Goal: Share content: Share content

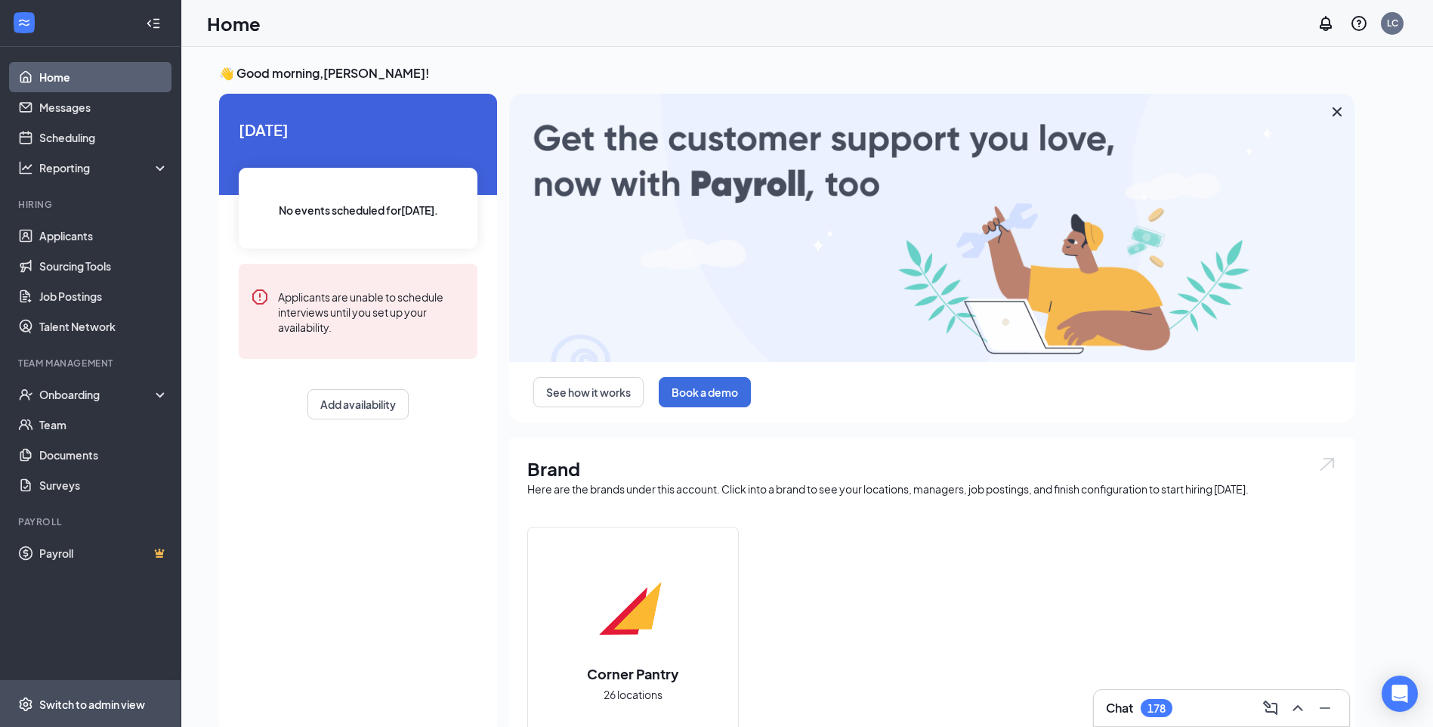
click at [70, 705] on span "Switch to admin view" at bounding box center [103, 704] width 129 height 46
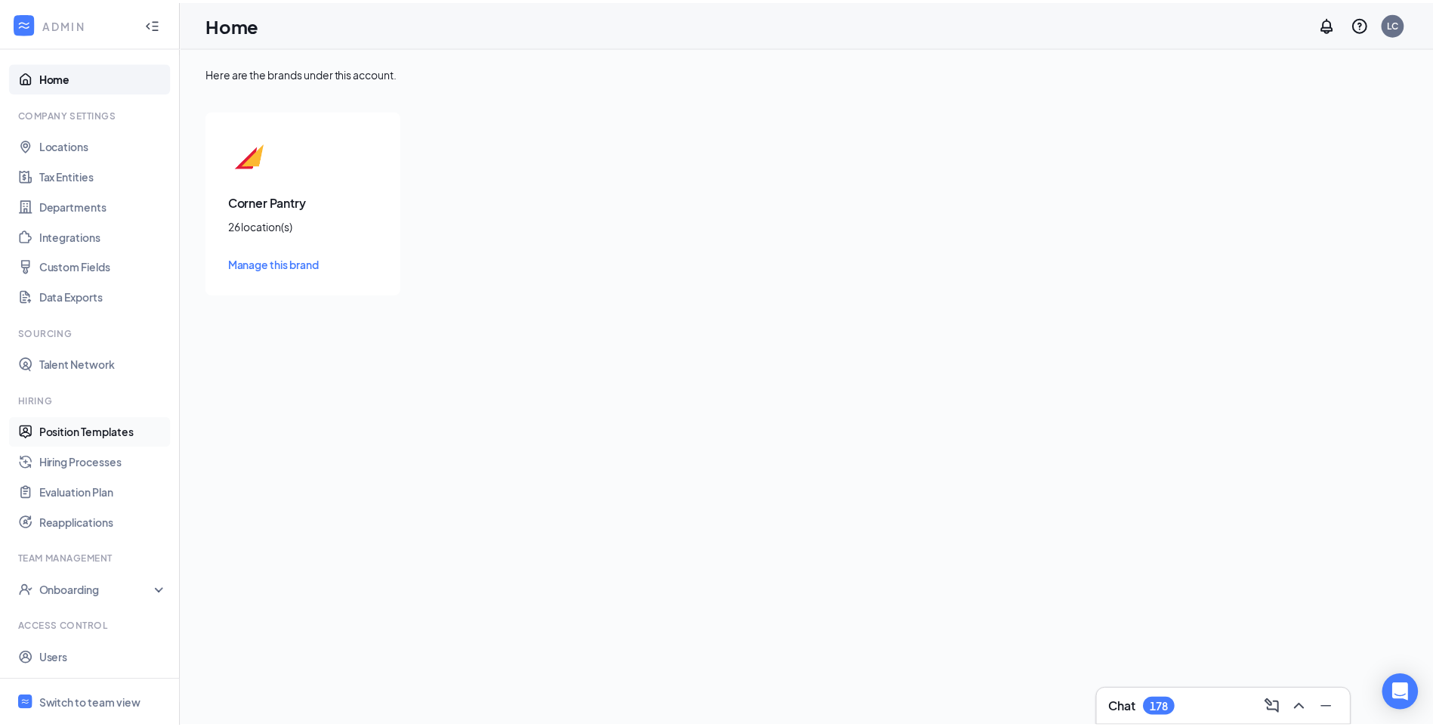
scroll to position [30, 0]
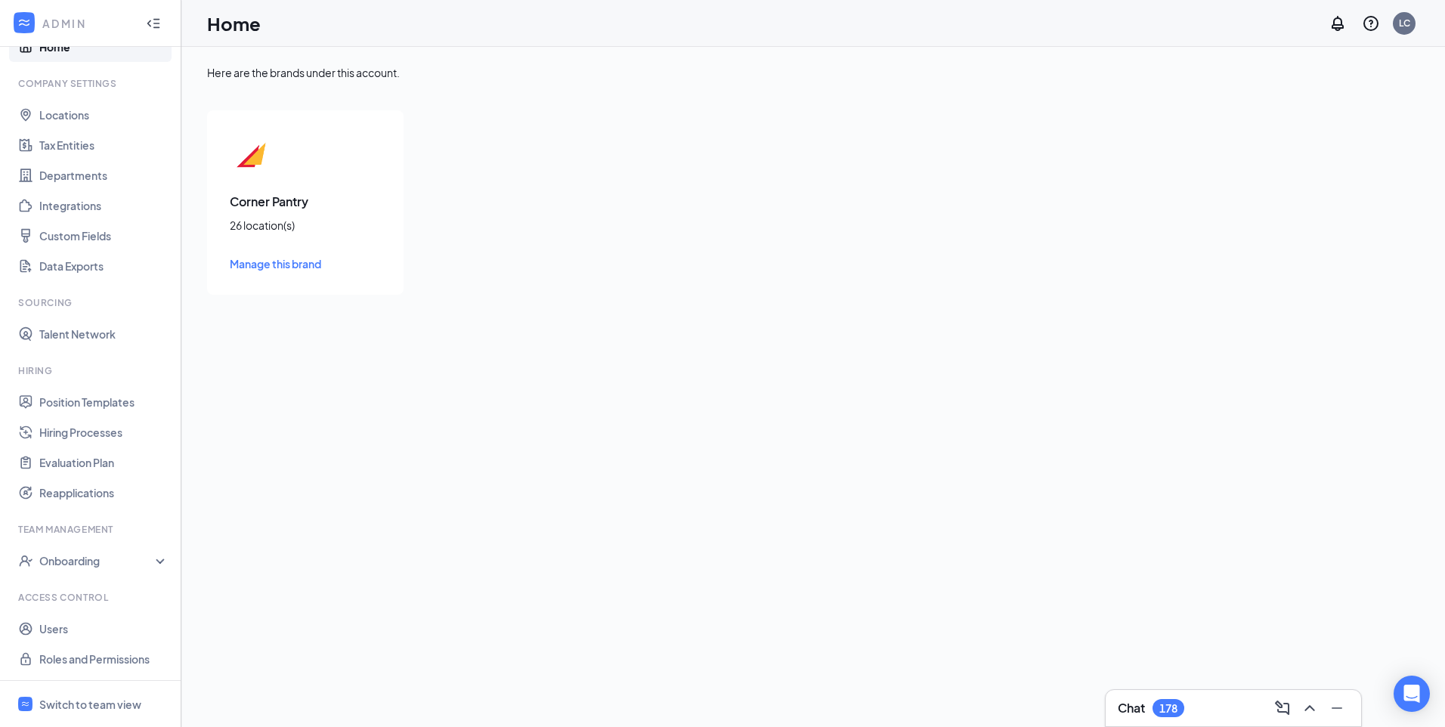
click at [277, 261] on span "Manage this brand" at bounding box center [275, 264] width 91 height 14
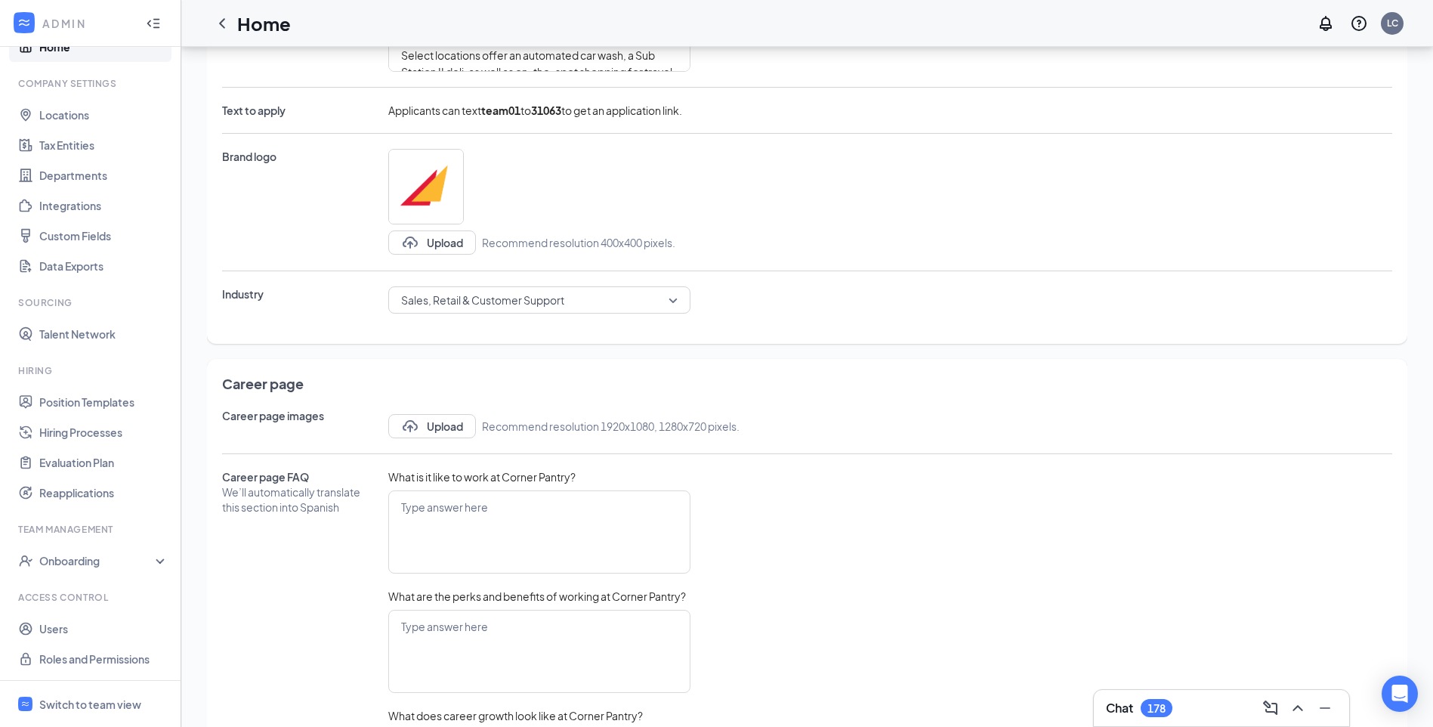
scroll to position [378, 0]
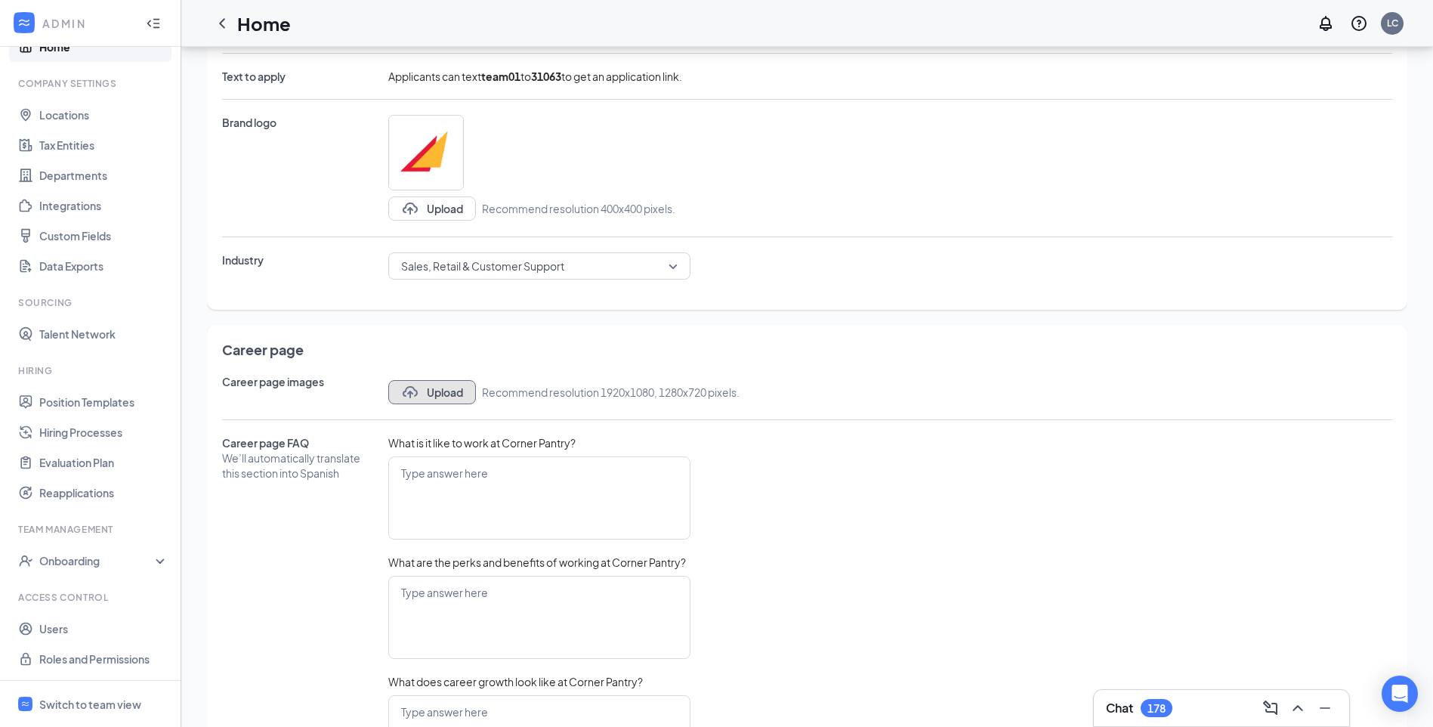
click at [432, 393] on button "Upload" at bounding box center [432, 392] width 88 height 24
click at [441, 391] on button "Upload" at bounding box center [432, 392] width 88 height 24
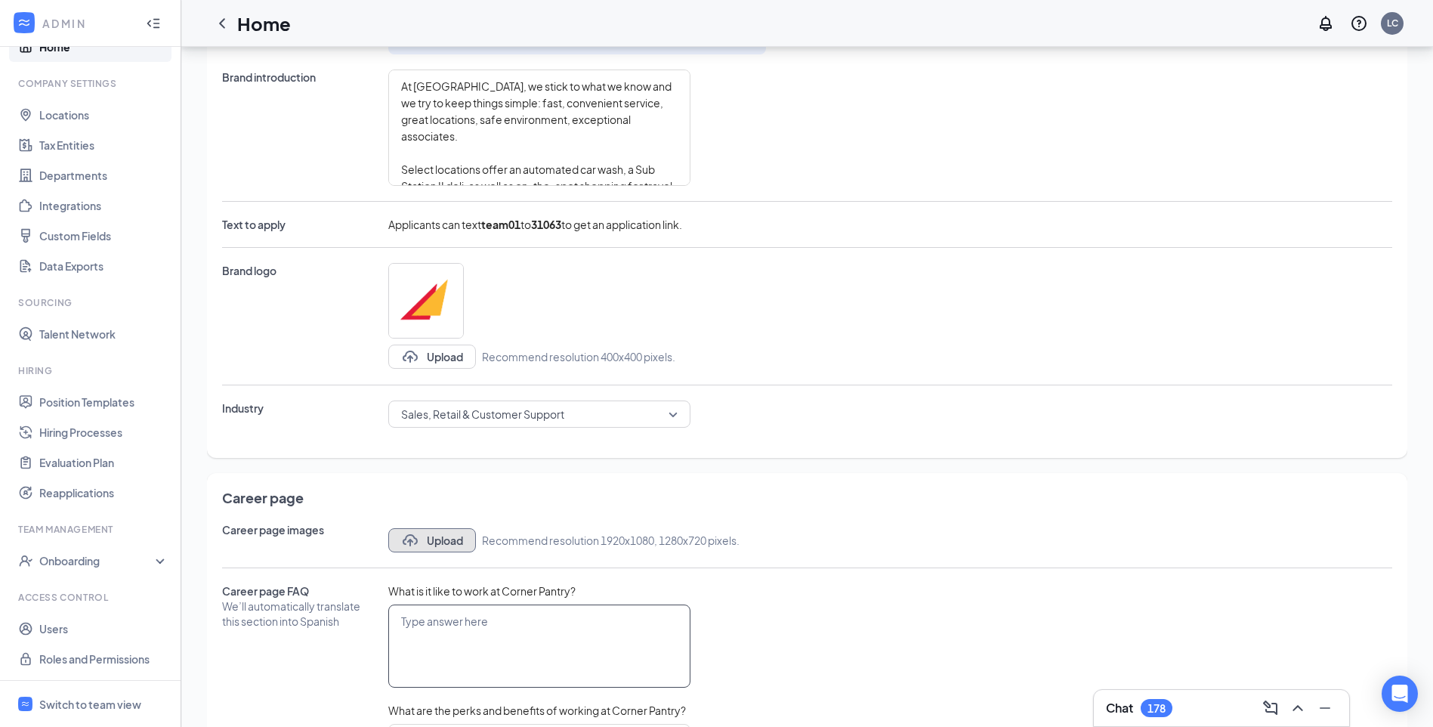
scroll to position [190, 0]
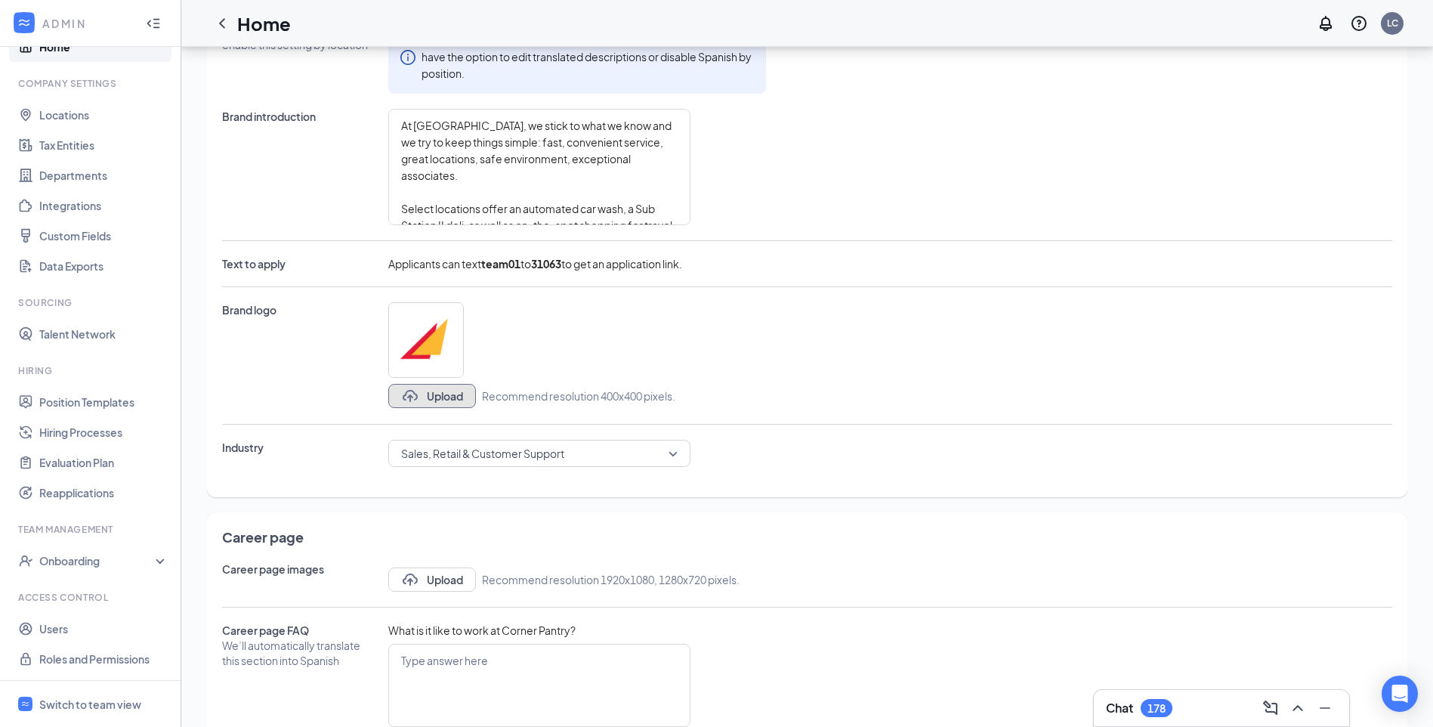
click at [432, 398] on button "Upload" at bounding box center [432, 396] width 88 height 24
type textarea "At [GEOGRAPHIC_DATA], we stick to what we know and we try to keep things simple…"
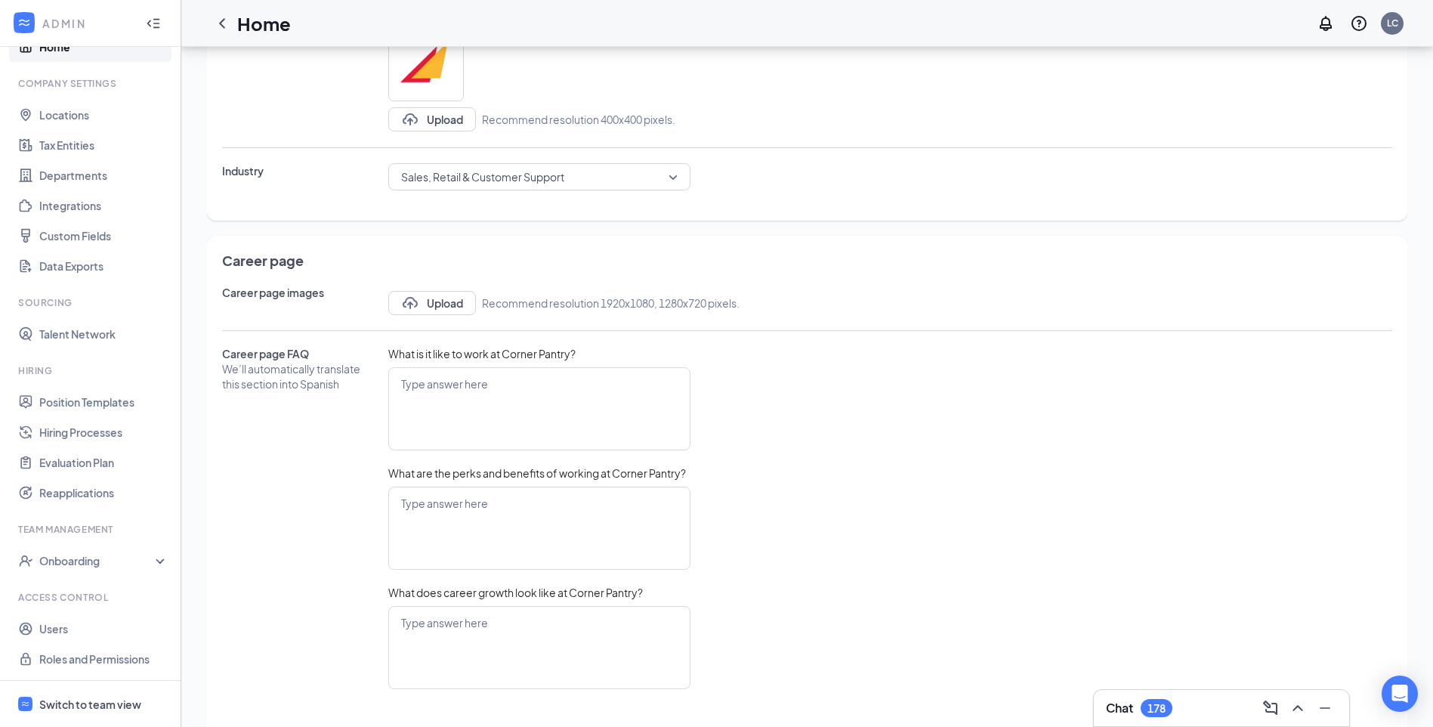
scroll to position [493, 0]
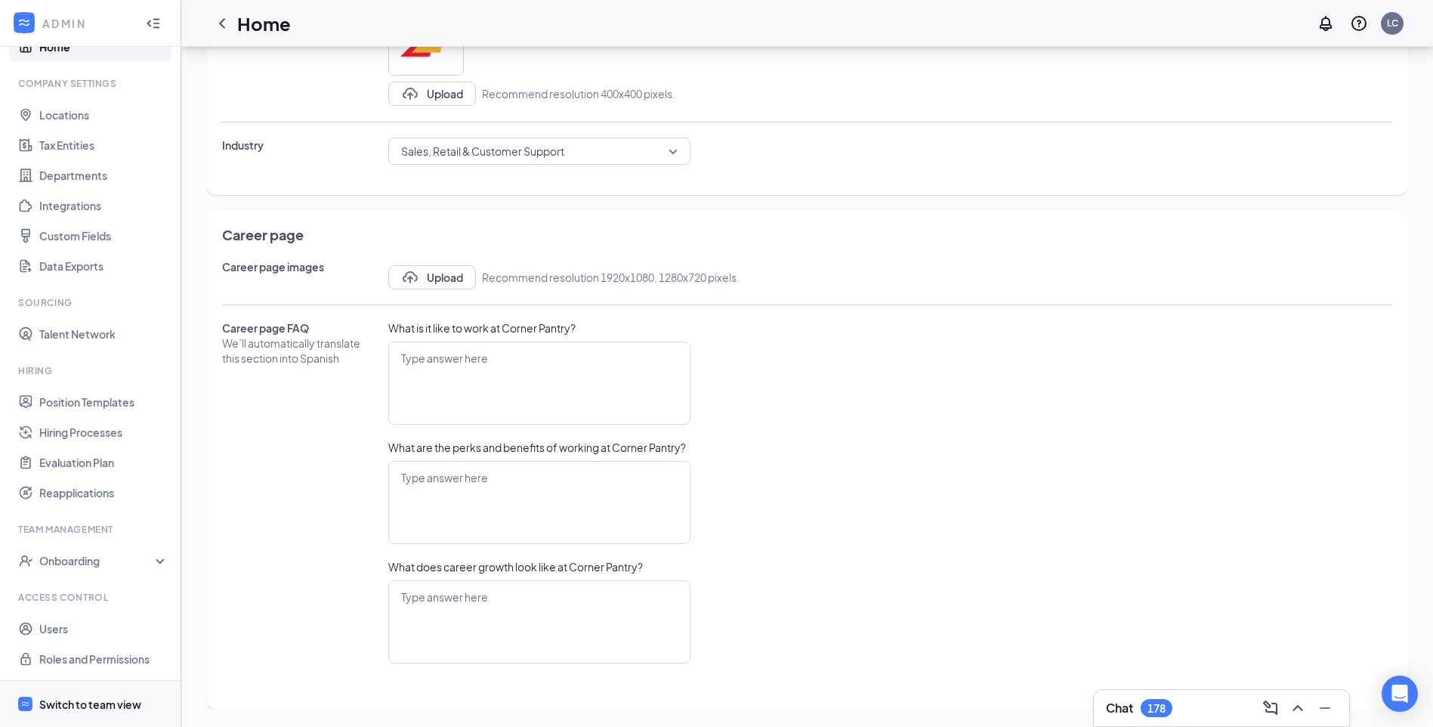
click at [71, 702] on div "Switch to team view" at bounding box center [90, 704] width 102 height 15
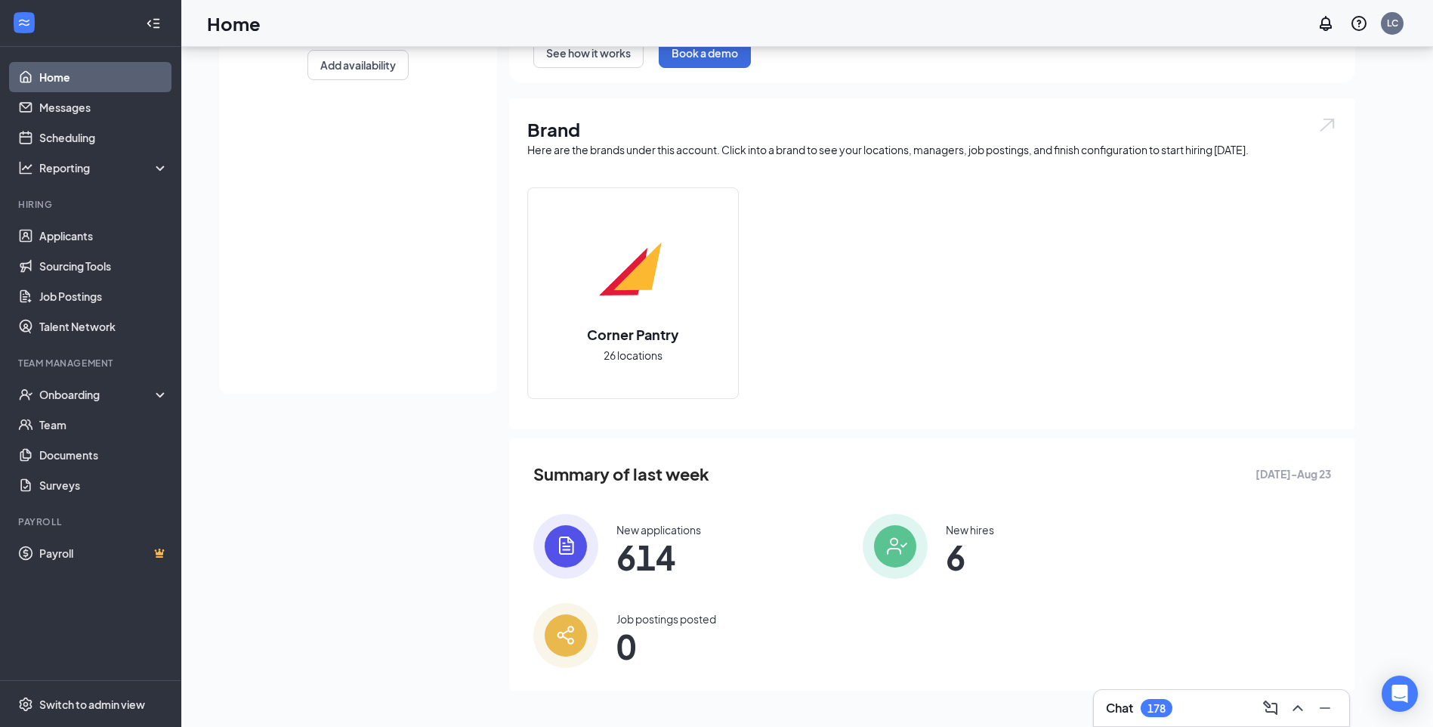
click at [617, 282] on img at bounding box center [633, 270] width 97 height 97
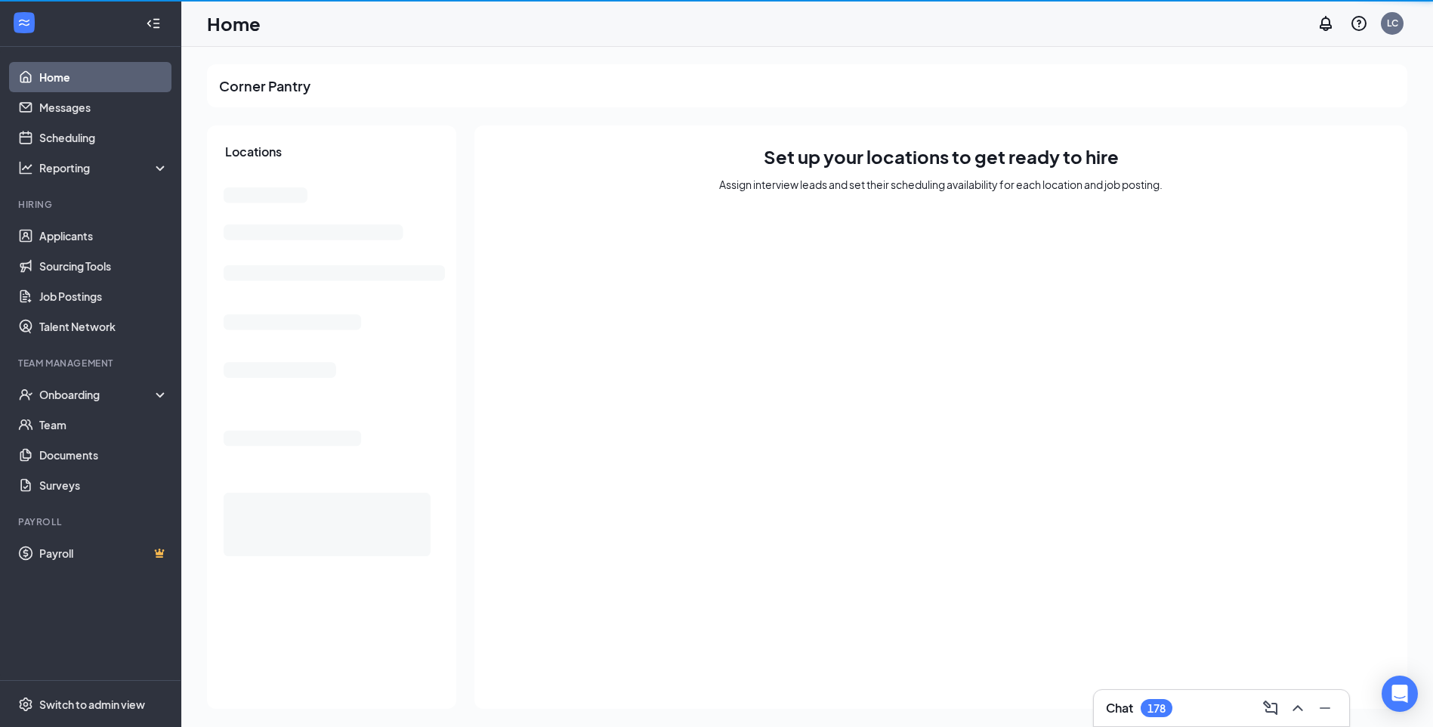
scroll to position [1, 0]
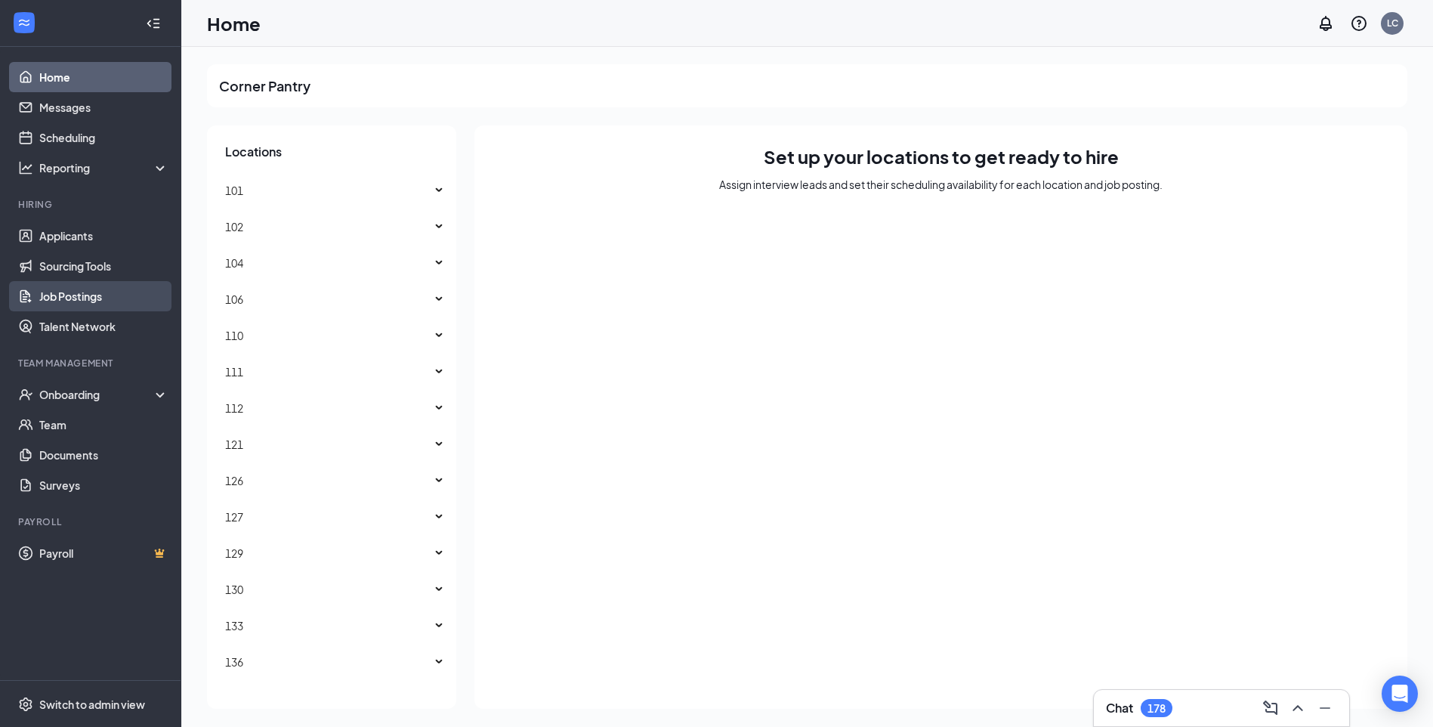
click at [93, 299] on link "Job Postings" at bounding box center [103, 296] width 129 height 30
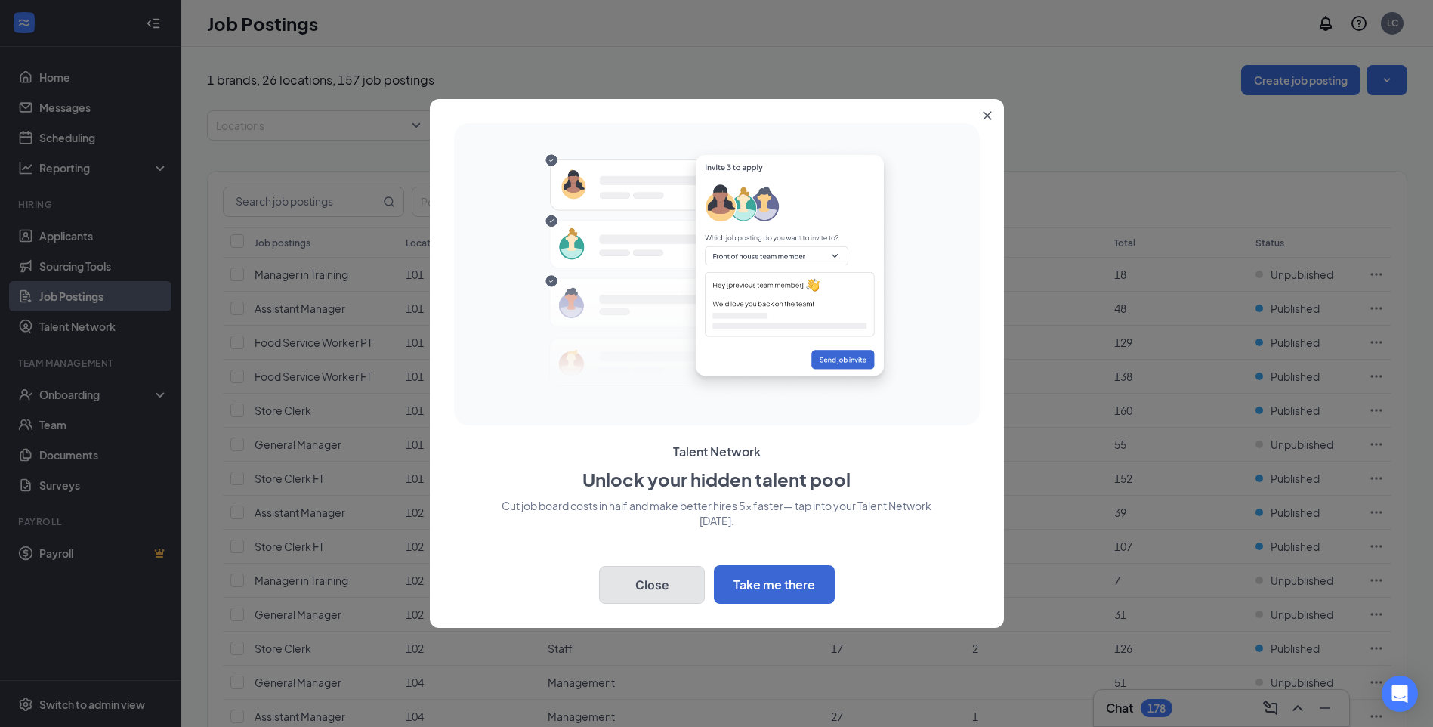
click at [668, 586] on button "Close" at bounding box center [652, 585] width 106 height 38
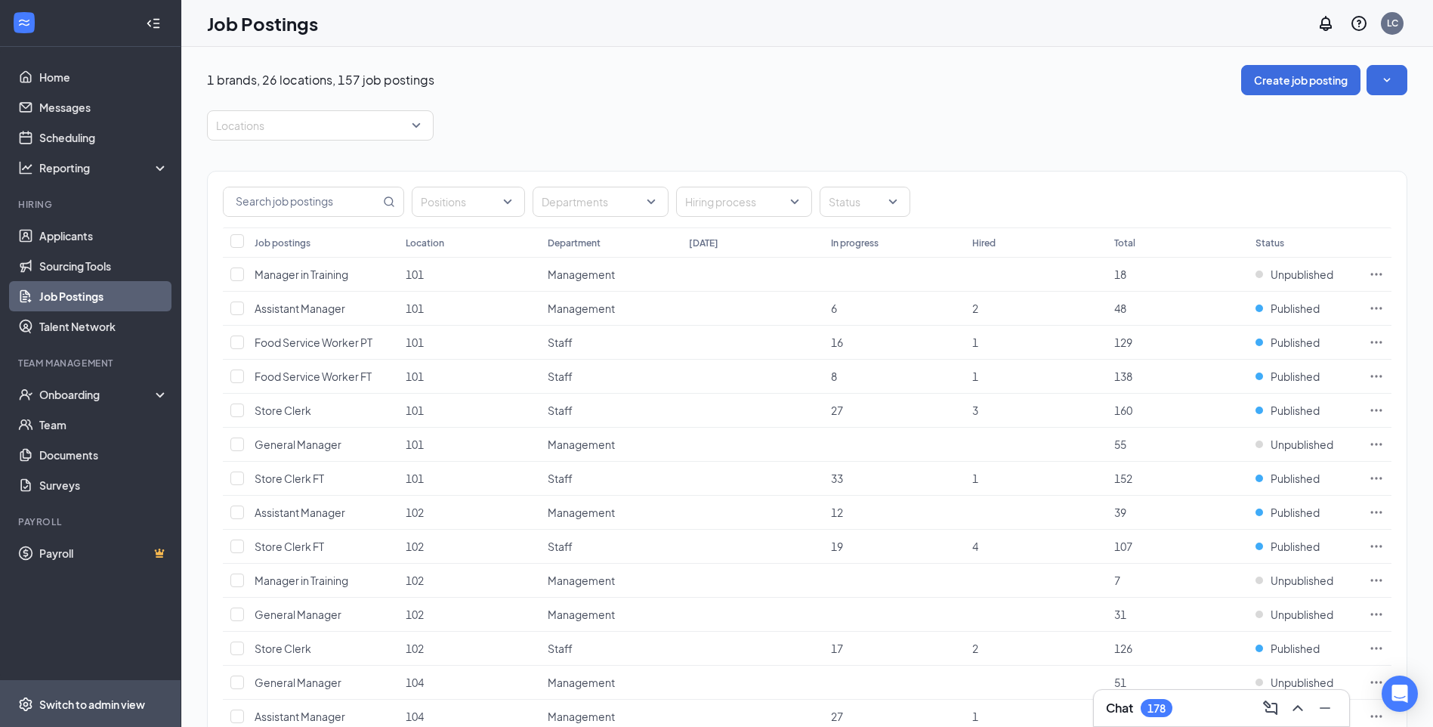
click at [85, 705] on div "Switch to admin view" at bounding box center [92, 704] width 106 height 15
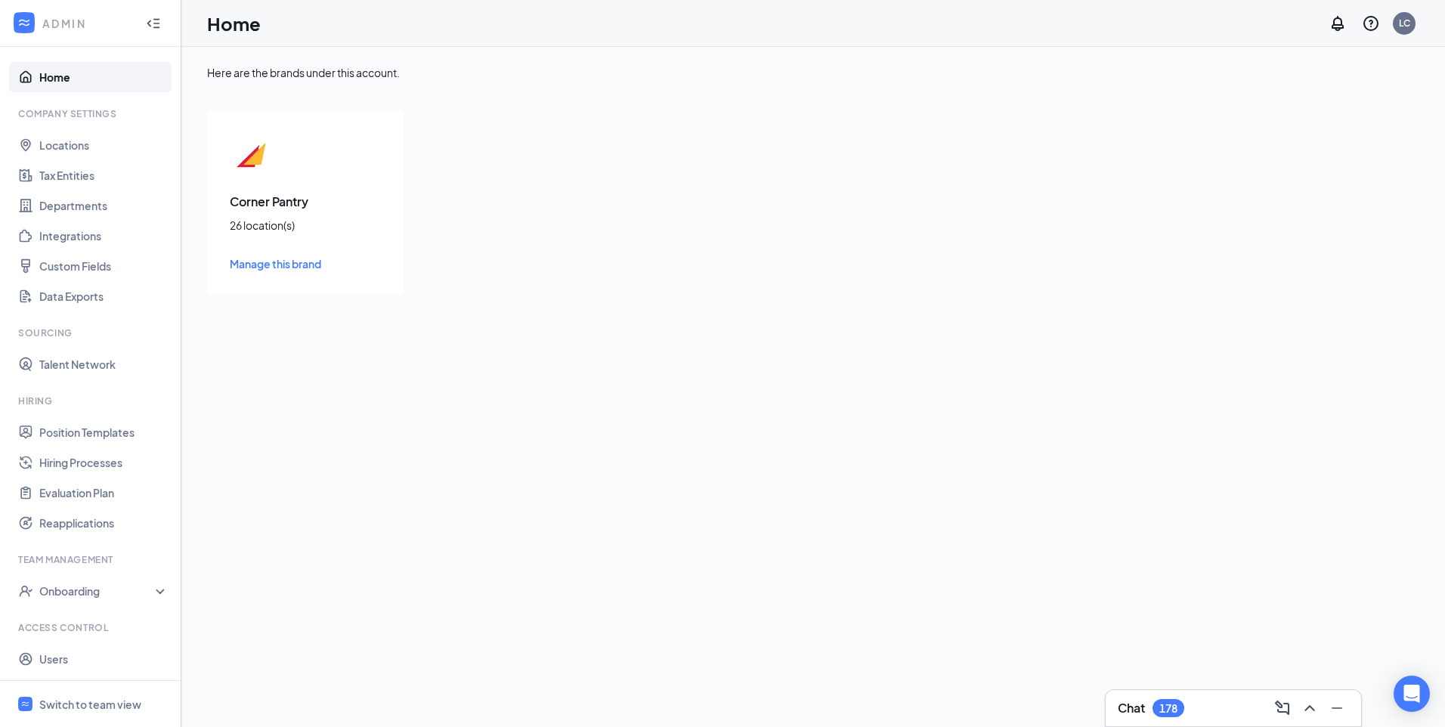
click at [287, 256] on link "Manage this brand" at bounding box center [305, 263] width 151 height 17
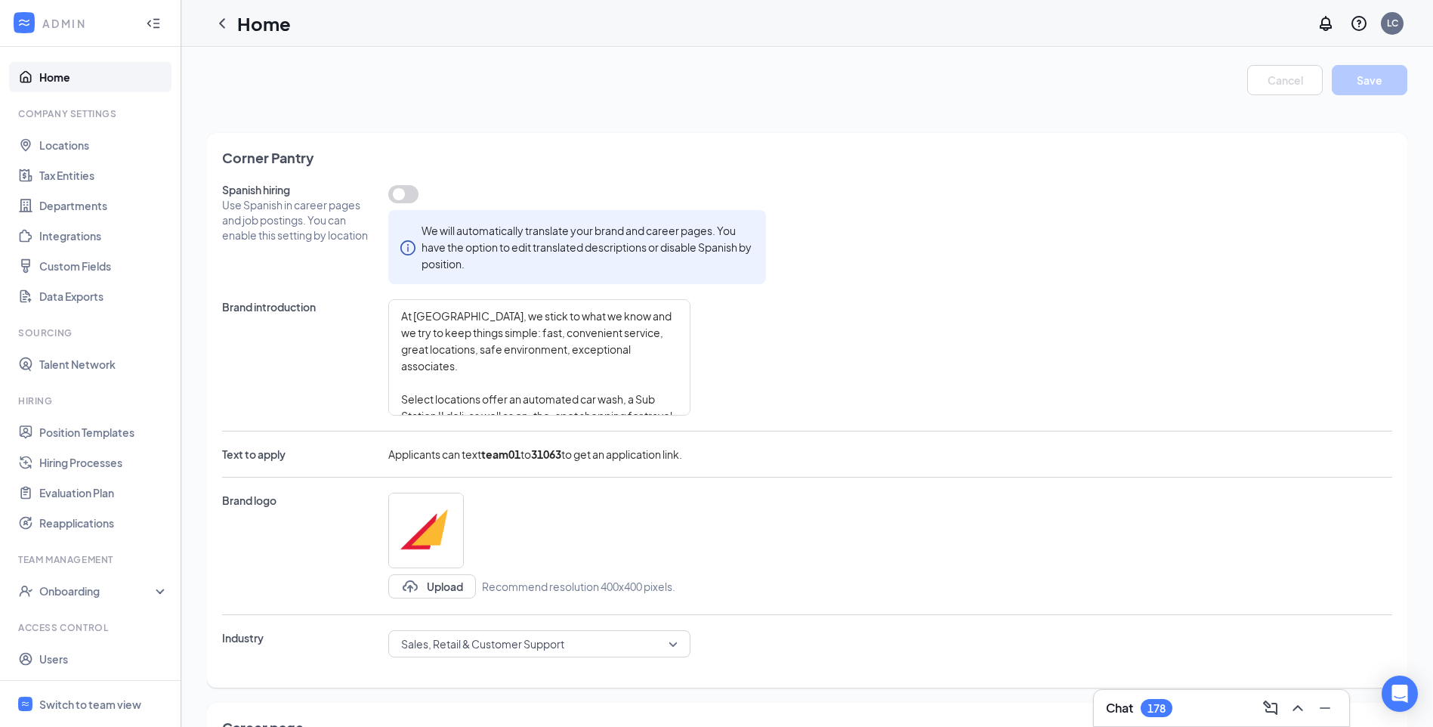
click at [505, 459] on b "team01" at bounding box center [500, 454] width 39 height 14
click at [950, 308] on div "Brand introduction At Corner Pantry, we stick to what we know and we try to kee…" at bounding box center [807, 357] width 1170 height 116
click at [110, 433] on link "Position Templates" at bounding box center [103, 432] width 129 height 30
type textarea "At [GEOGRAPHIC_DATA], we stick to what we know and we try to keep things simple…"
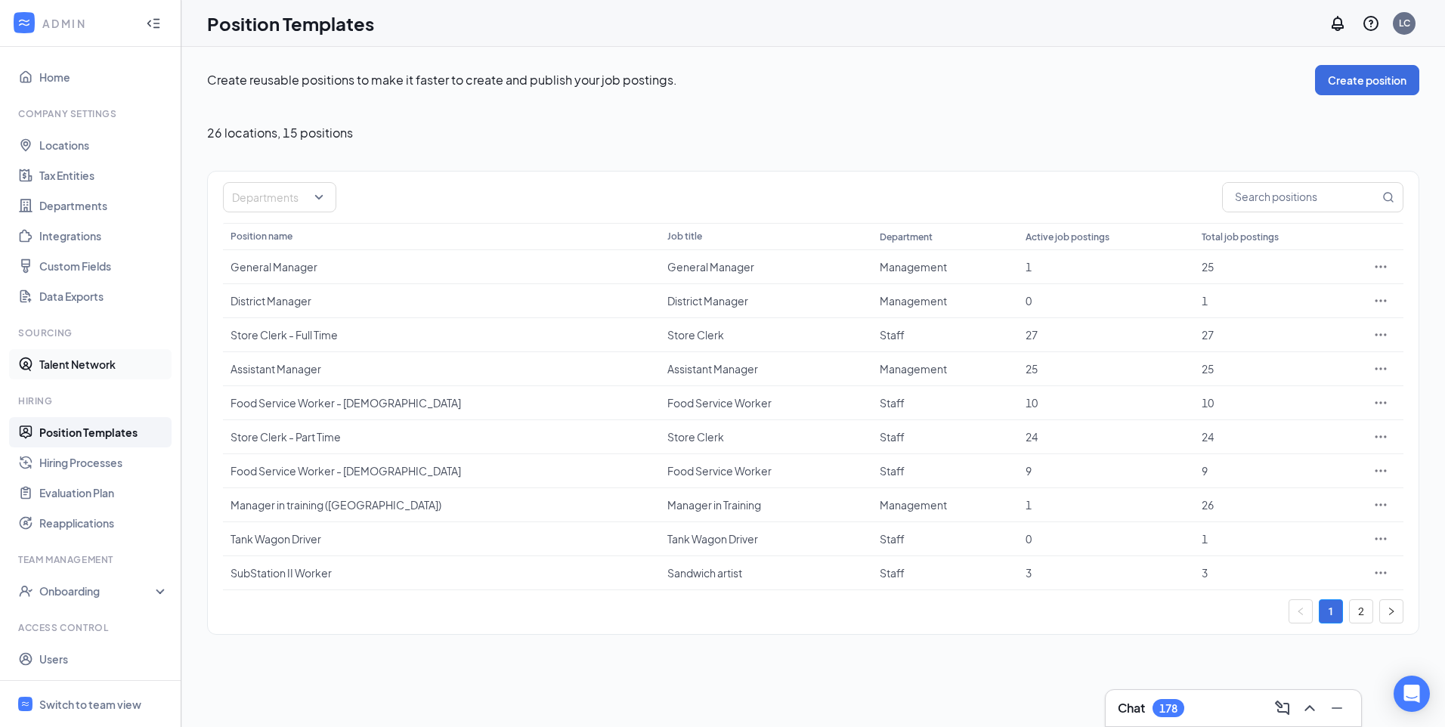
click at [90, 366] on link "Talent Network" at bounding box center [103, 364] width 129 height 30
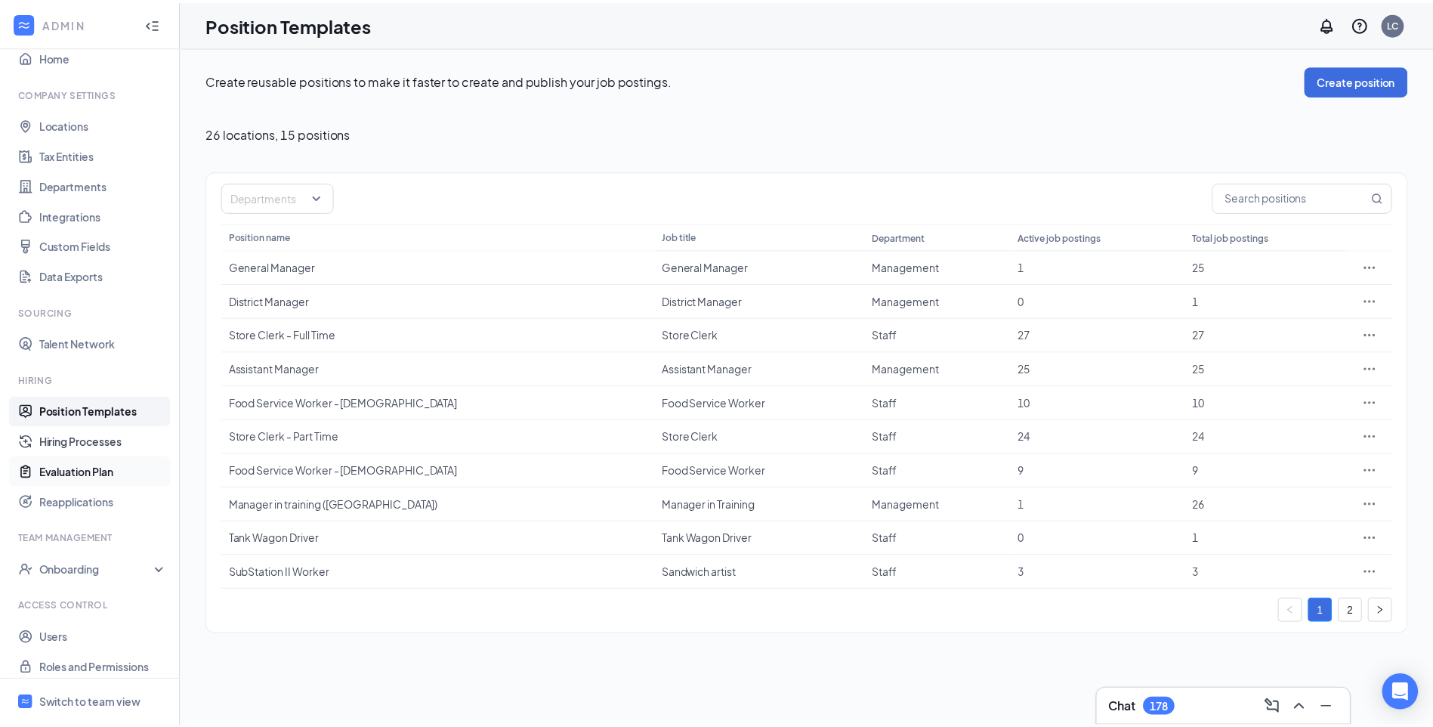
scroll to position [30, 0]
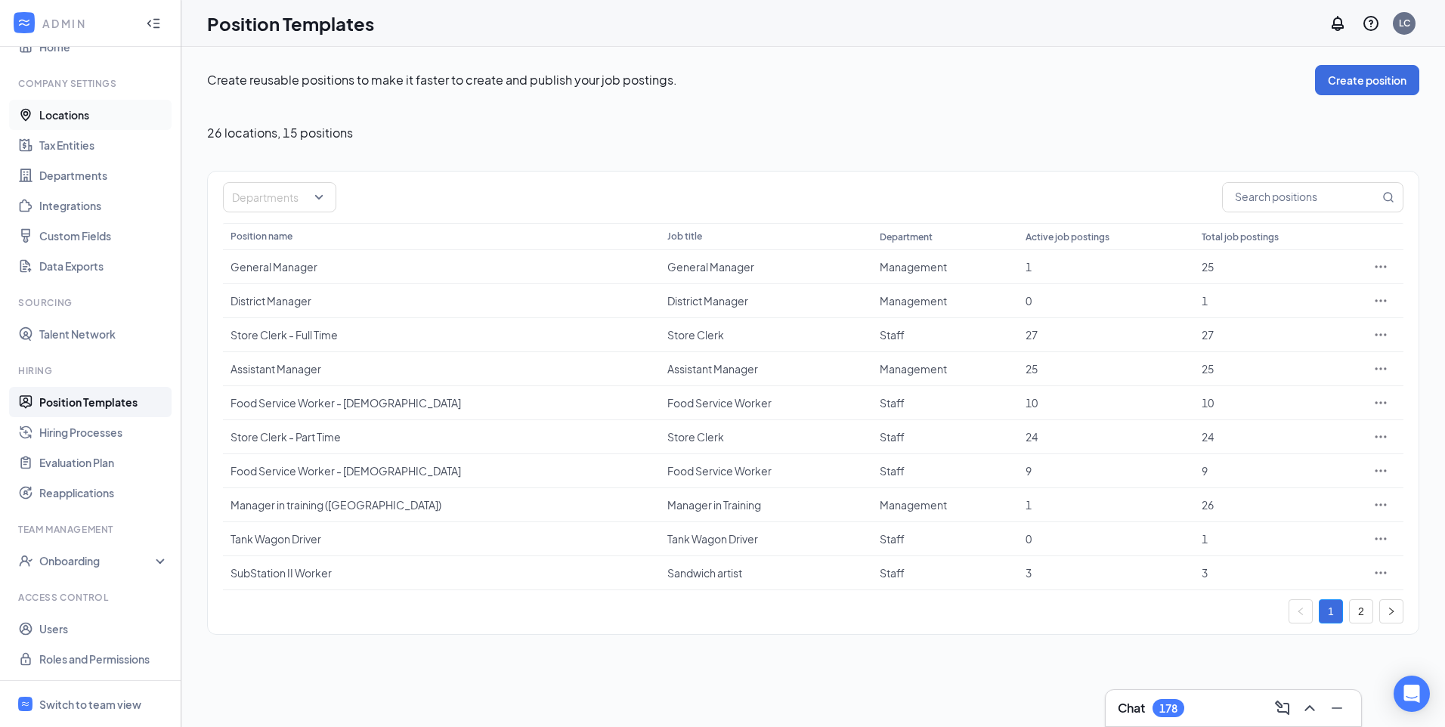
click at [76, 114] on link "Locations" at bounding box center [103, 115] width 129 height 30
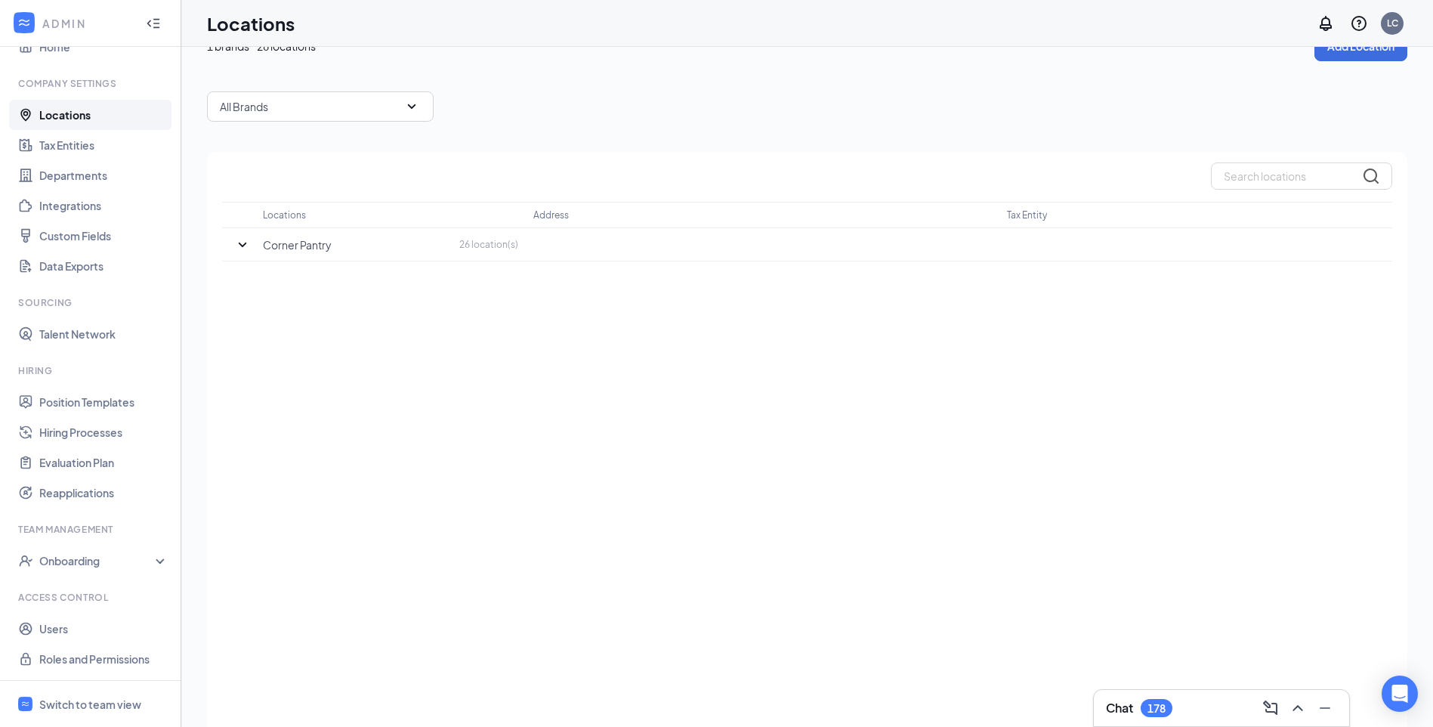
scroll to position [60, 0]
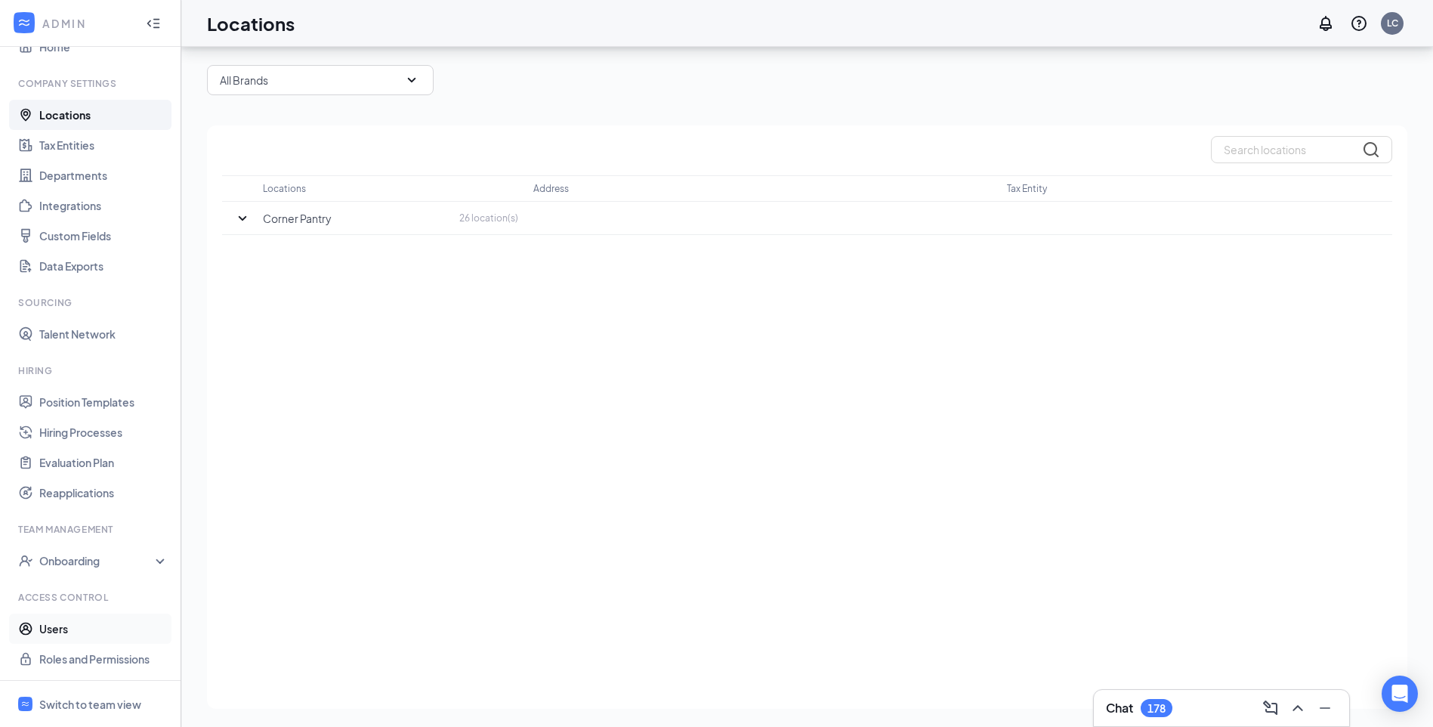
click at [54, 630] on link "Users" at bounding box center [103, 629] width 129 height 30
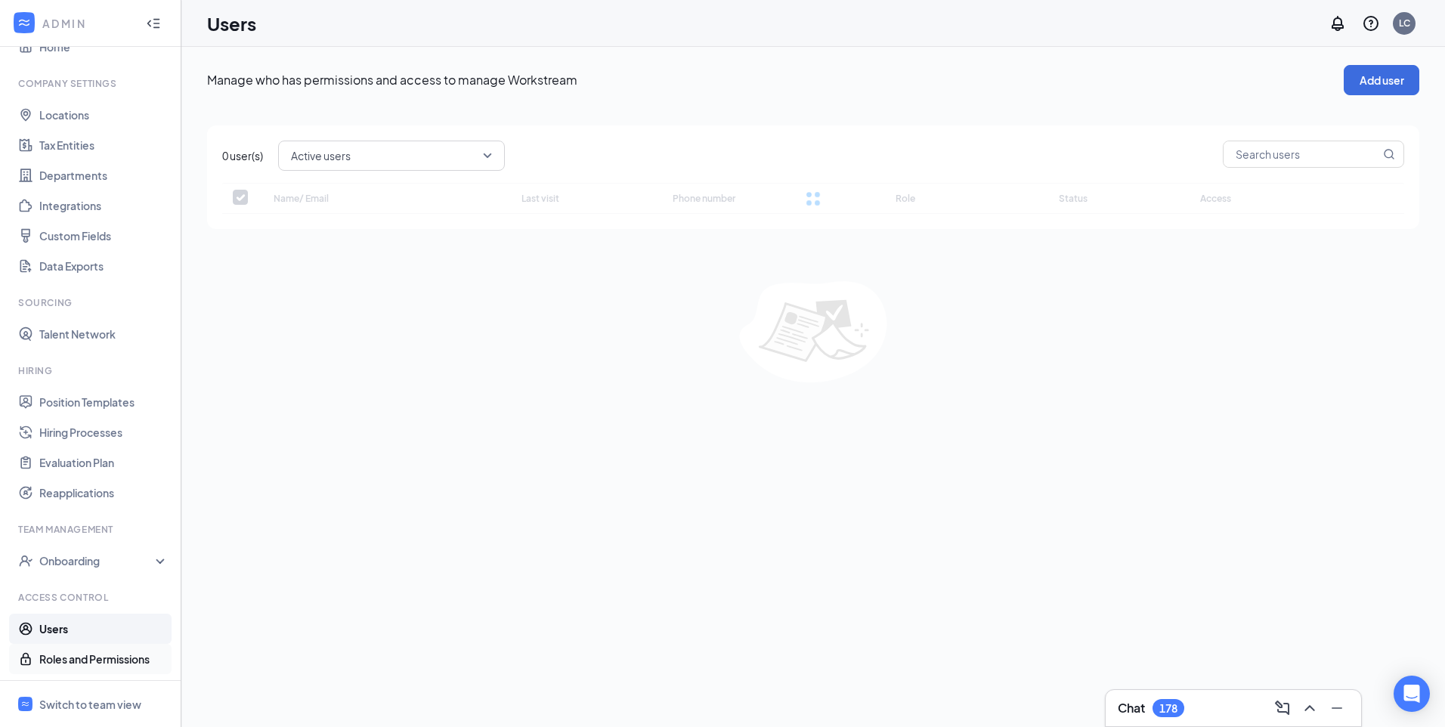
checkbox input "false"
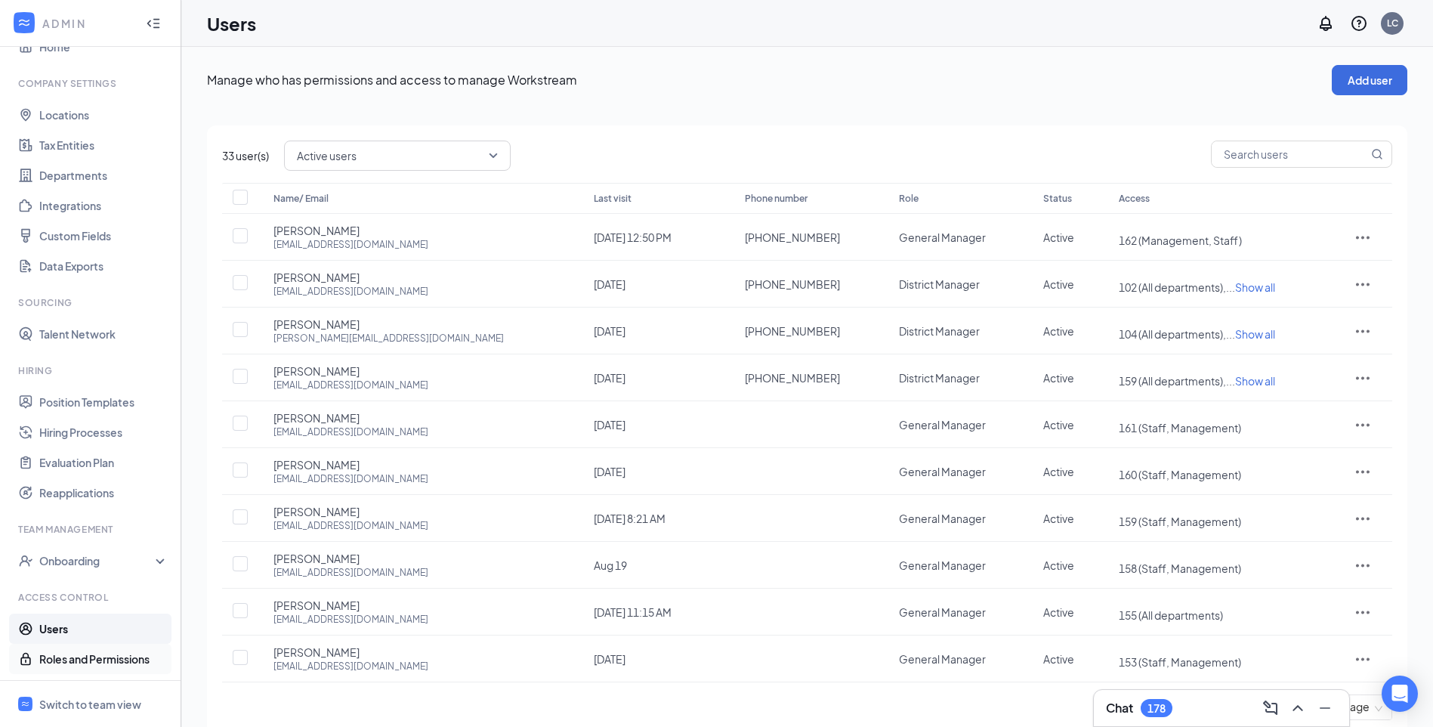
click at [62, 657] on link "Roles and Permissions" at bounding box center [103, 659] width 129 height 30
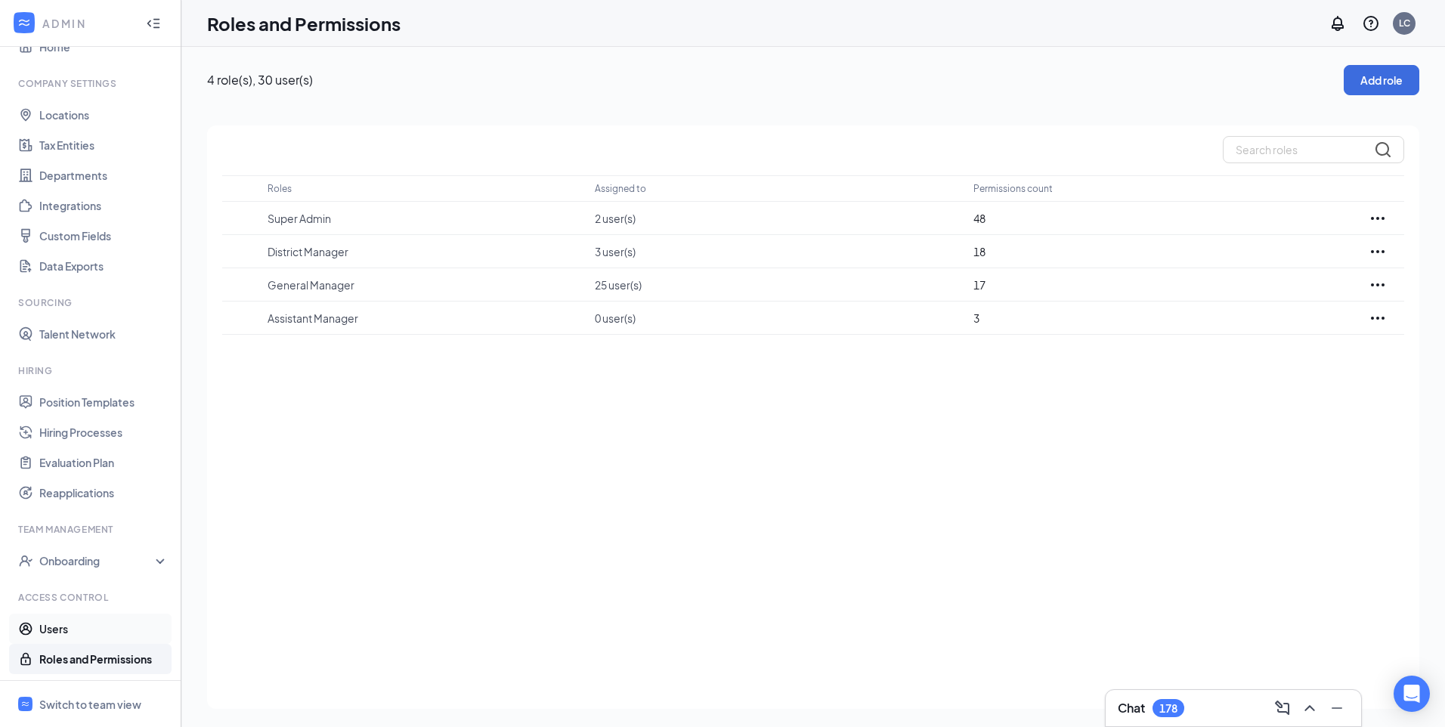
click at [60, 628] on link "Users" at bounding box center [103, 629] width 129 height 30
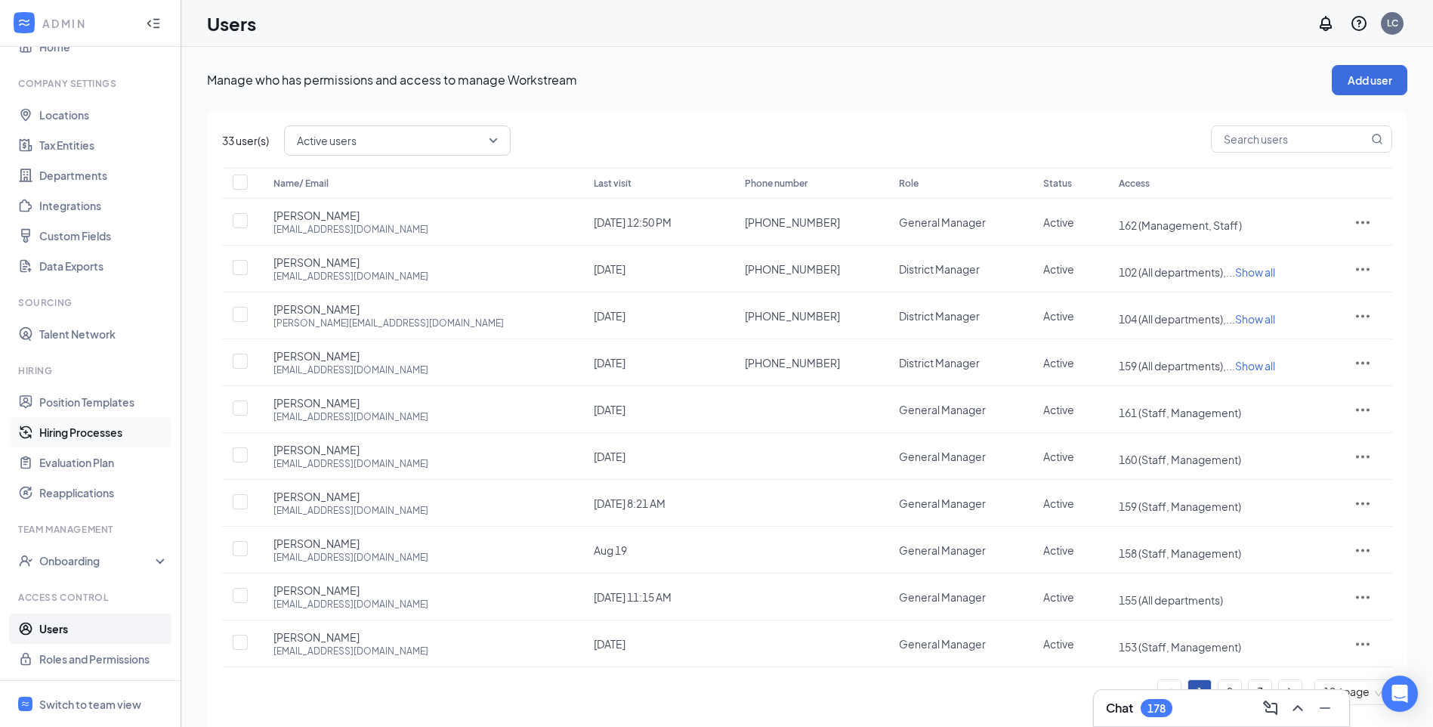
click at [107, 434] on link "Hiring Processes" at bounding box center [103, 432] width 129 height 30
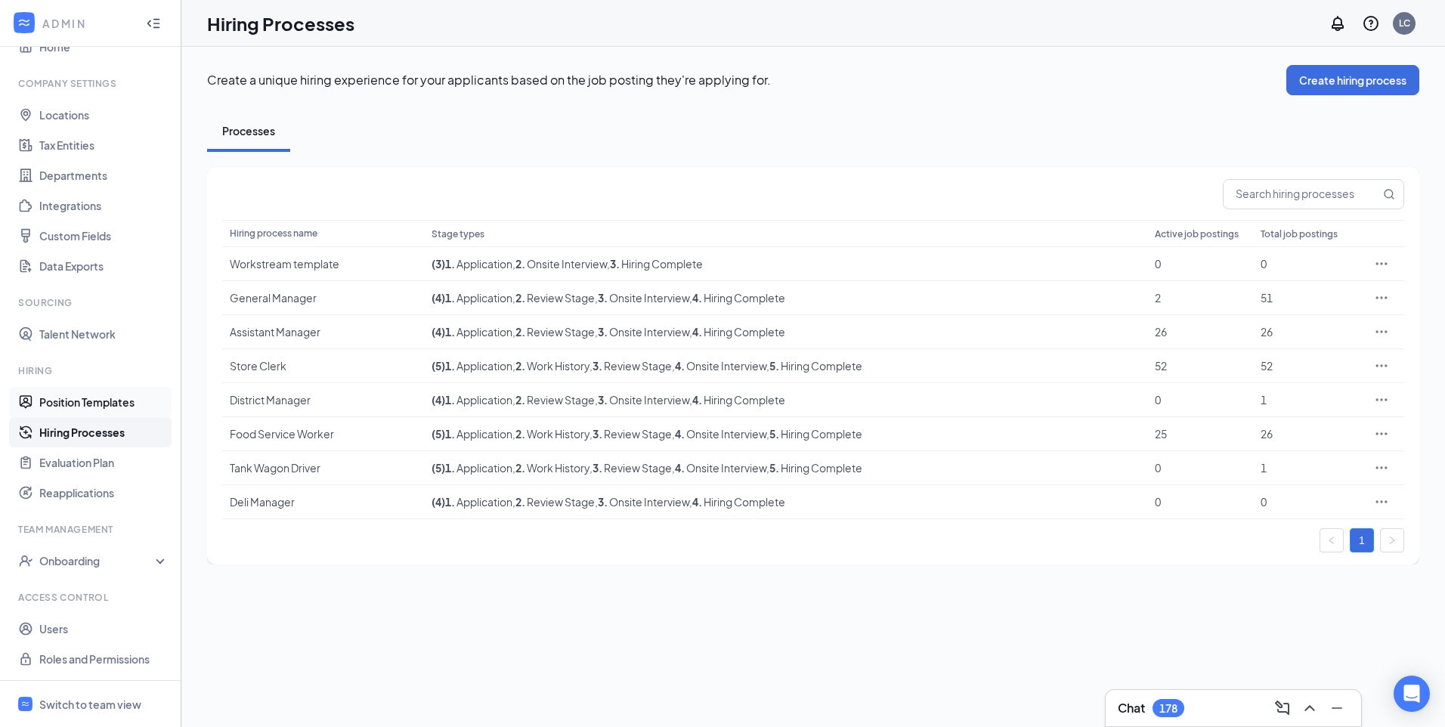
click at [102, 403] on link "Position Templates" at bounding box center [103, 402] width 129 height 30
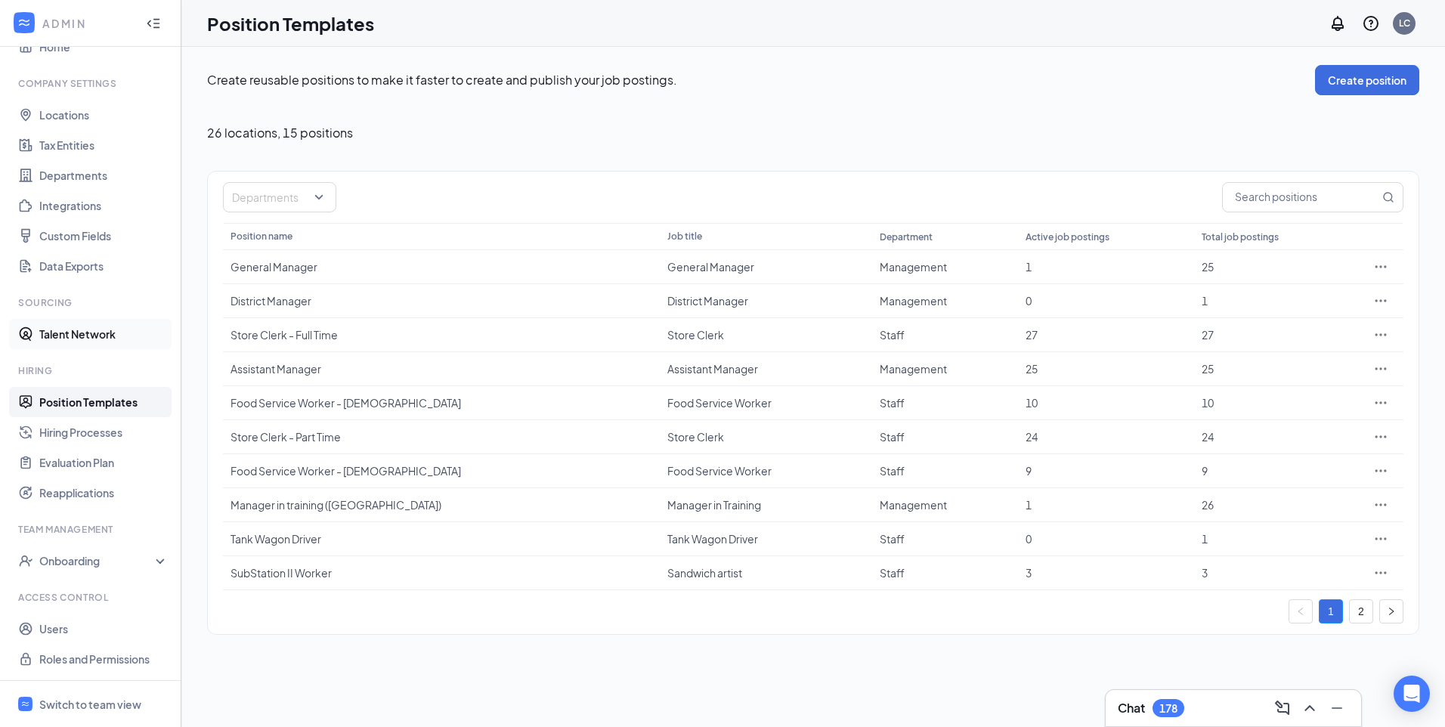
click at [76, 337] on link "Talent Network" at bounding box center [103, 334] width 129 height 30
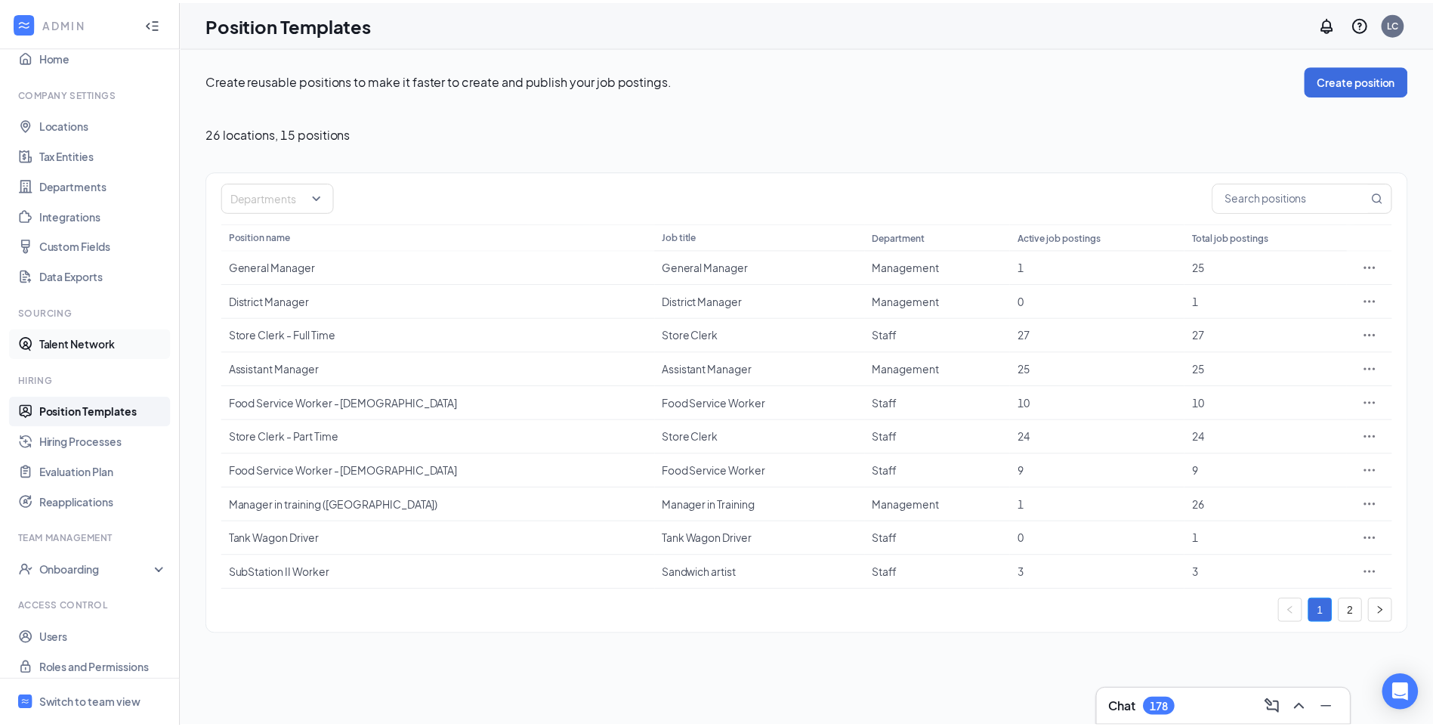
scroll to position [30, 0]
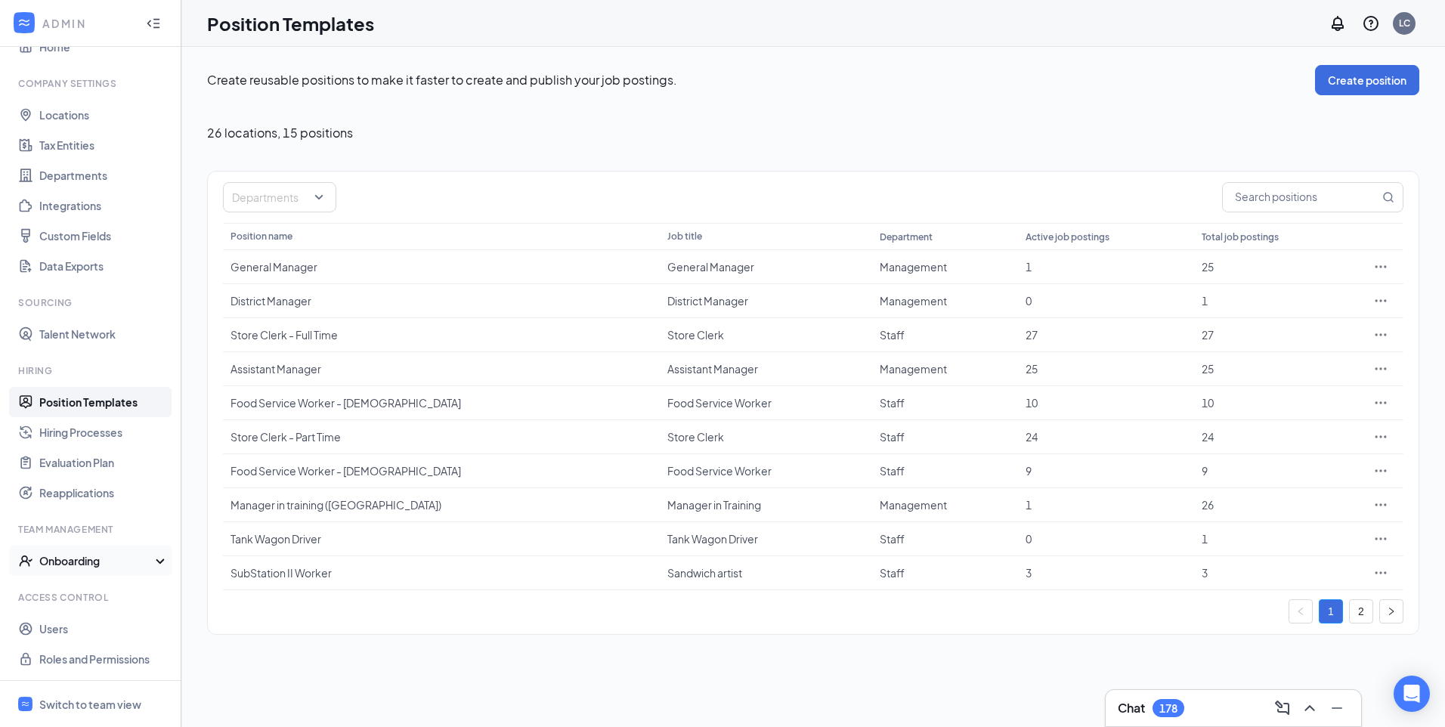
click at [146, 558] on div "Onboarding" at bounding box center [90, 561] width 181 height 30
click at [108, 435] on link "Hiring Processes" at bounding box center [103, 432] width 129 height 30
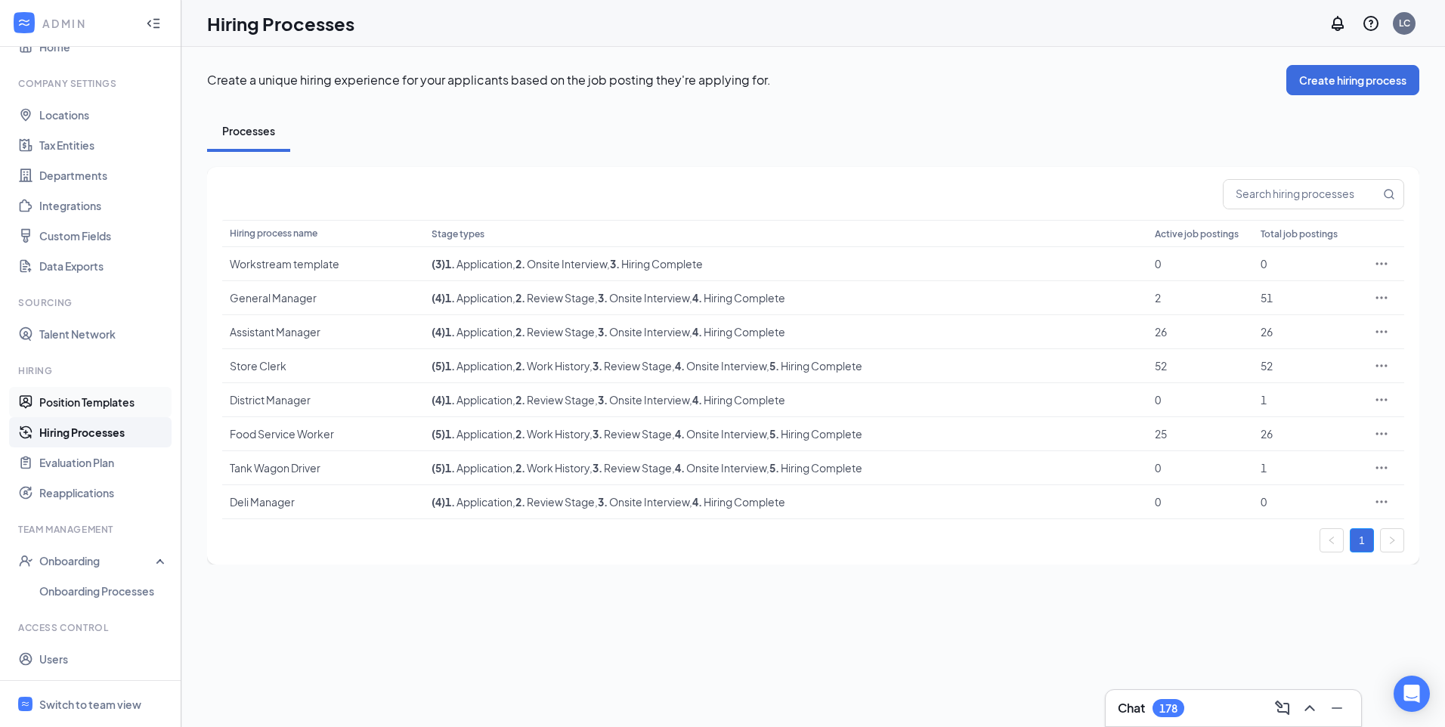
click at [97, 396] on link "Position Templates" at bounding box center [103, 402] width 129 height 30
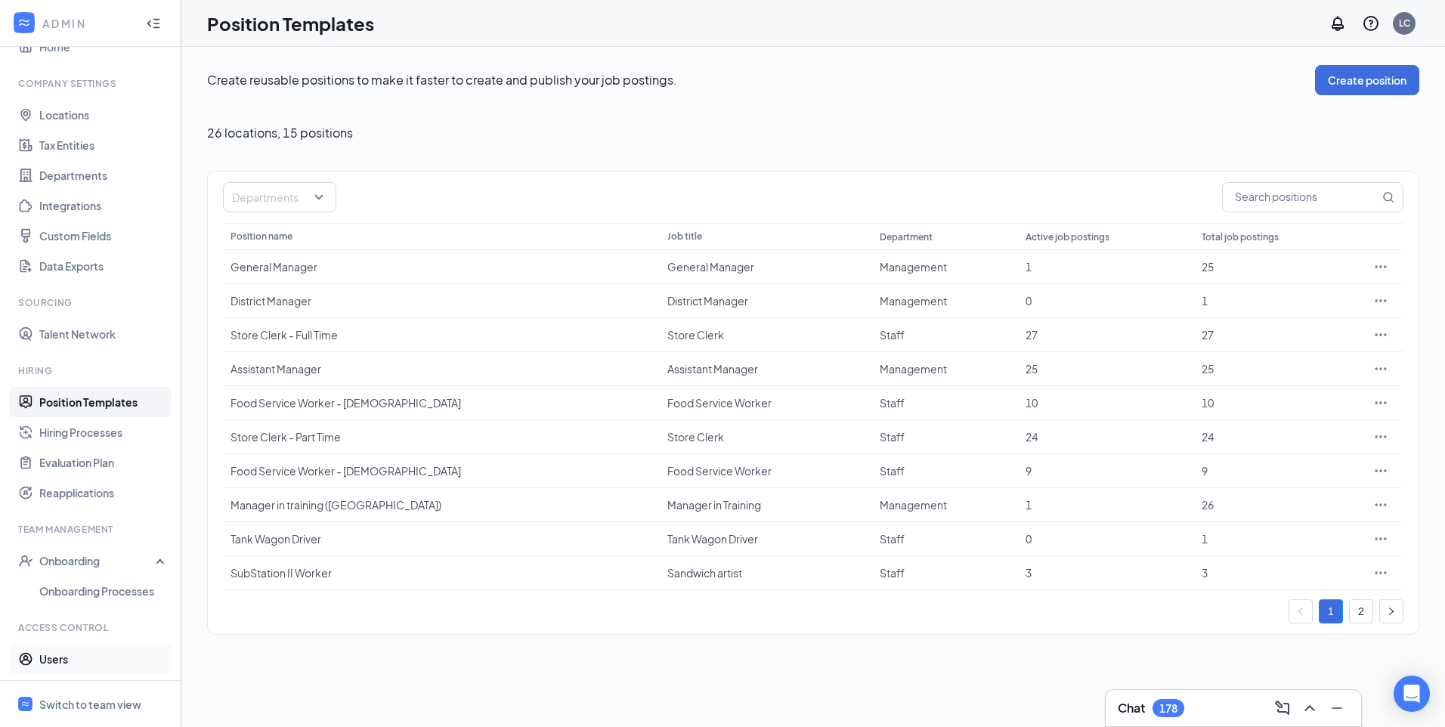
click at [48, 657] on link "Users" at bounding box center [103, 659] width 129 height 30
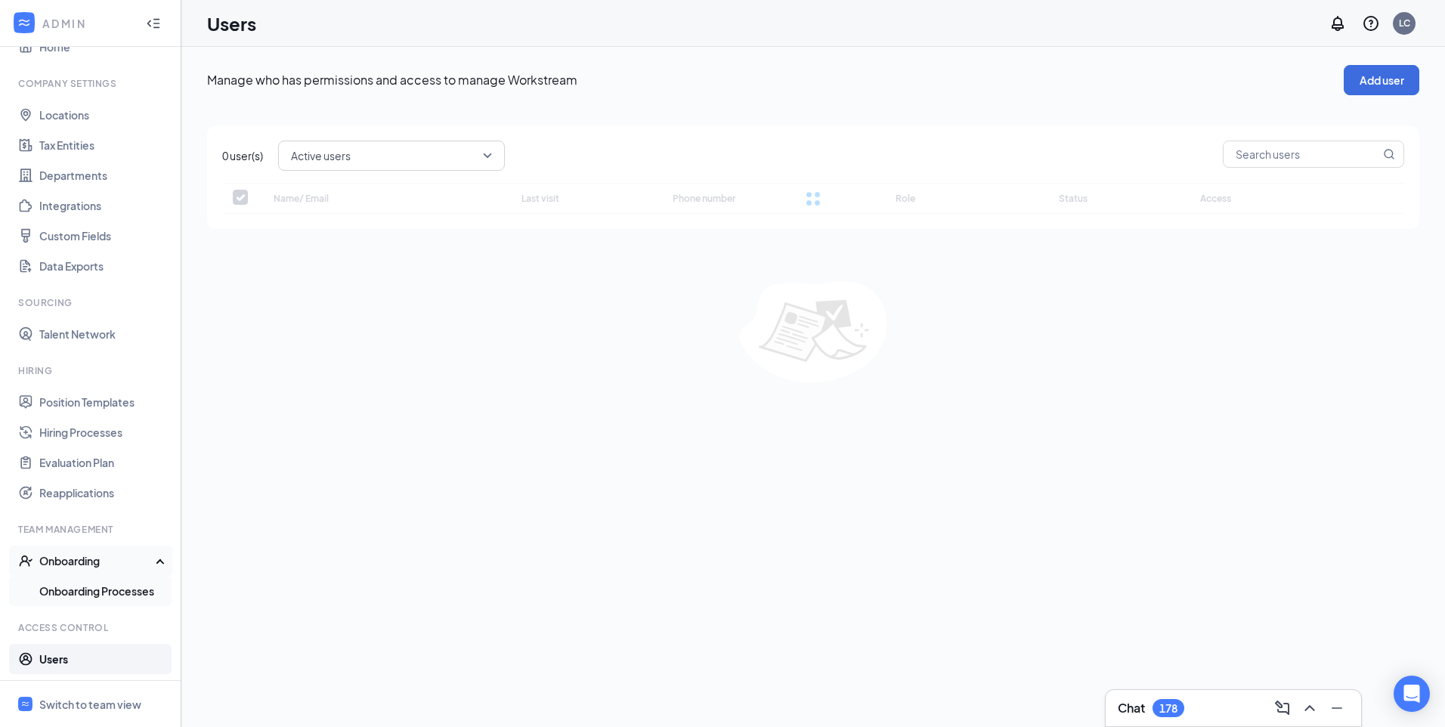
checkbox input "false"
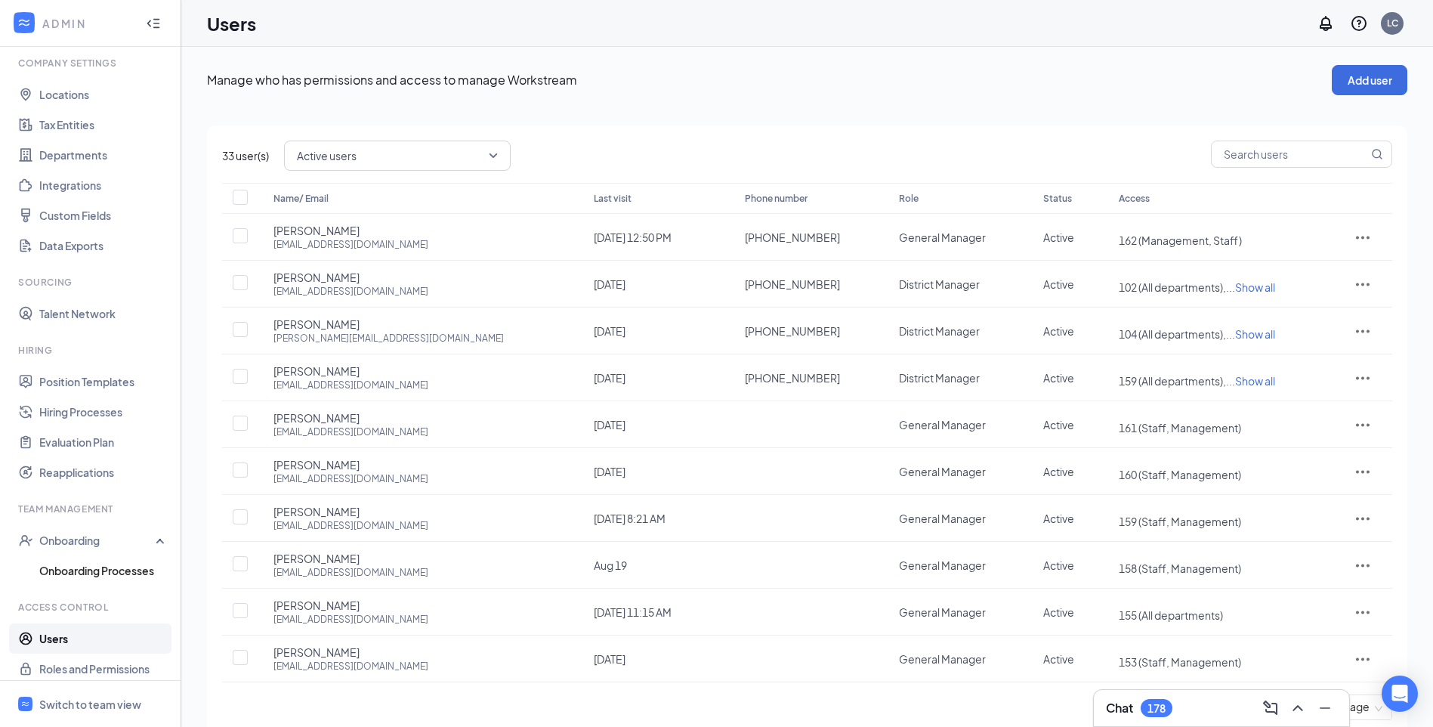
scroll to position [60, 0]
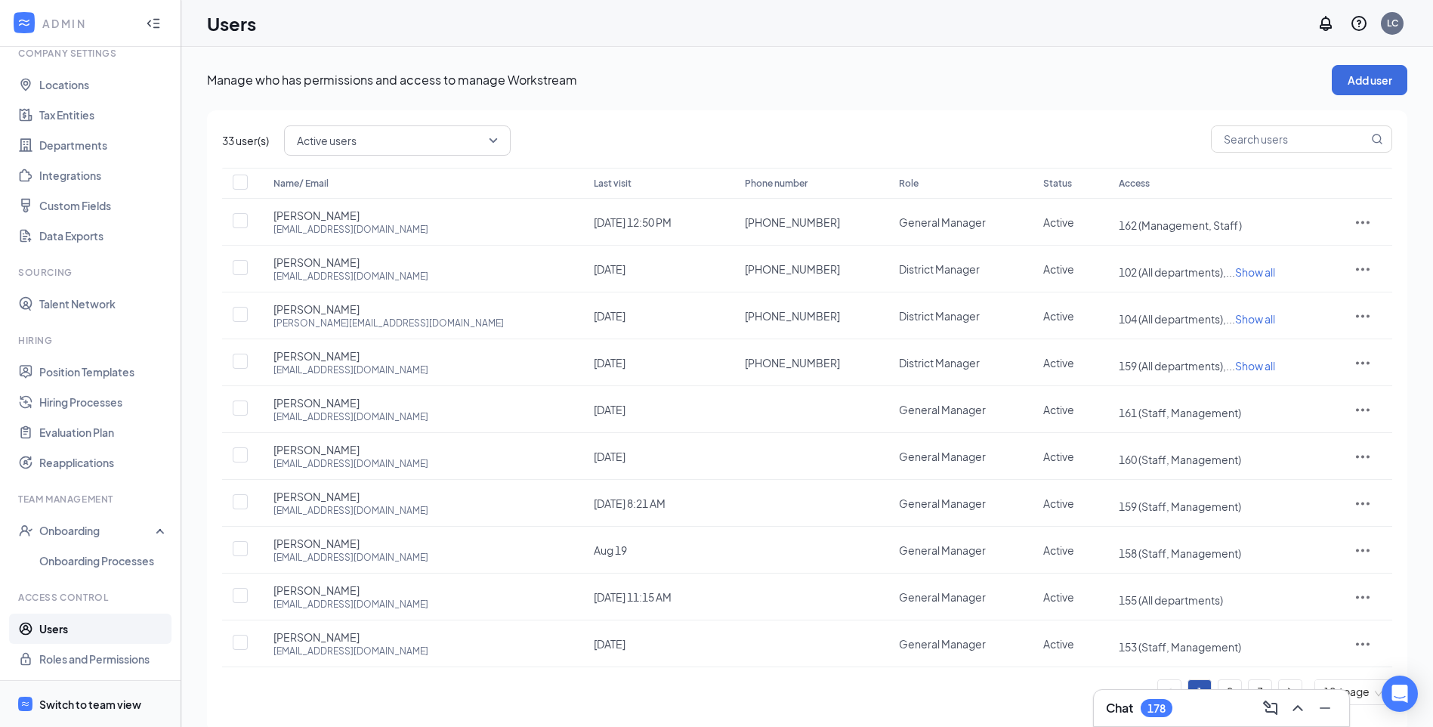
click at [66, 697] on div "Switch to team view" at bounding box center [90, 704] width 102 height 15
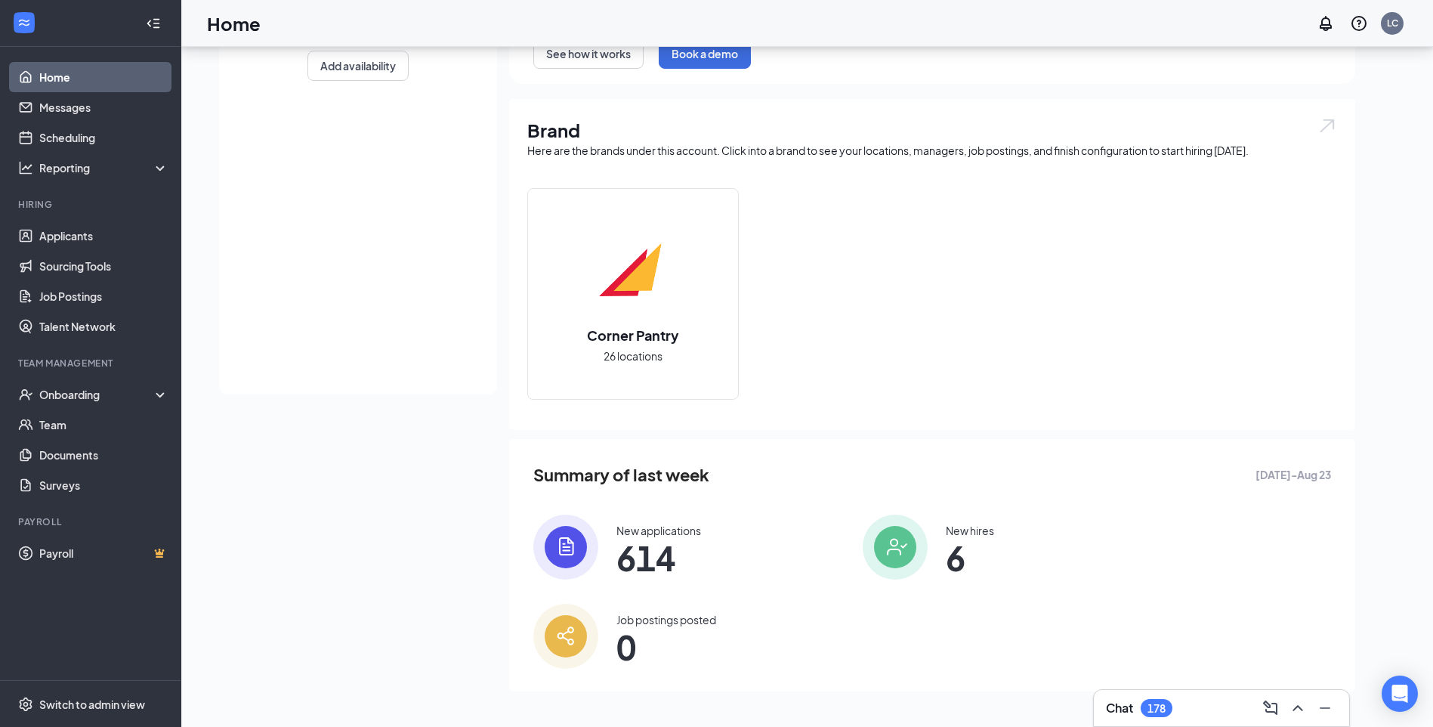
scroll to position [339, 0]
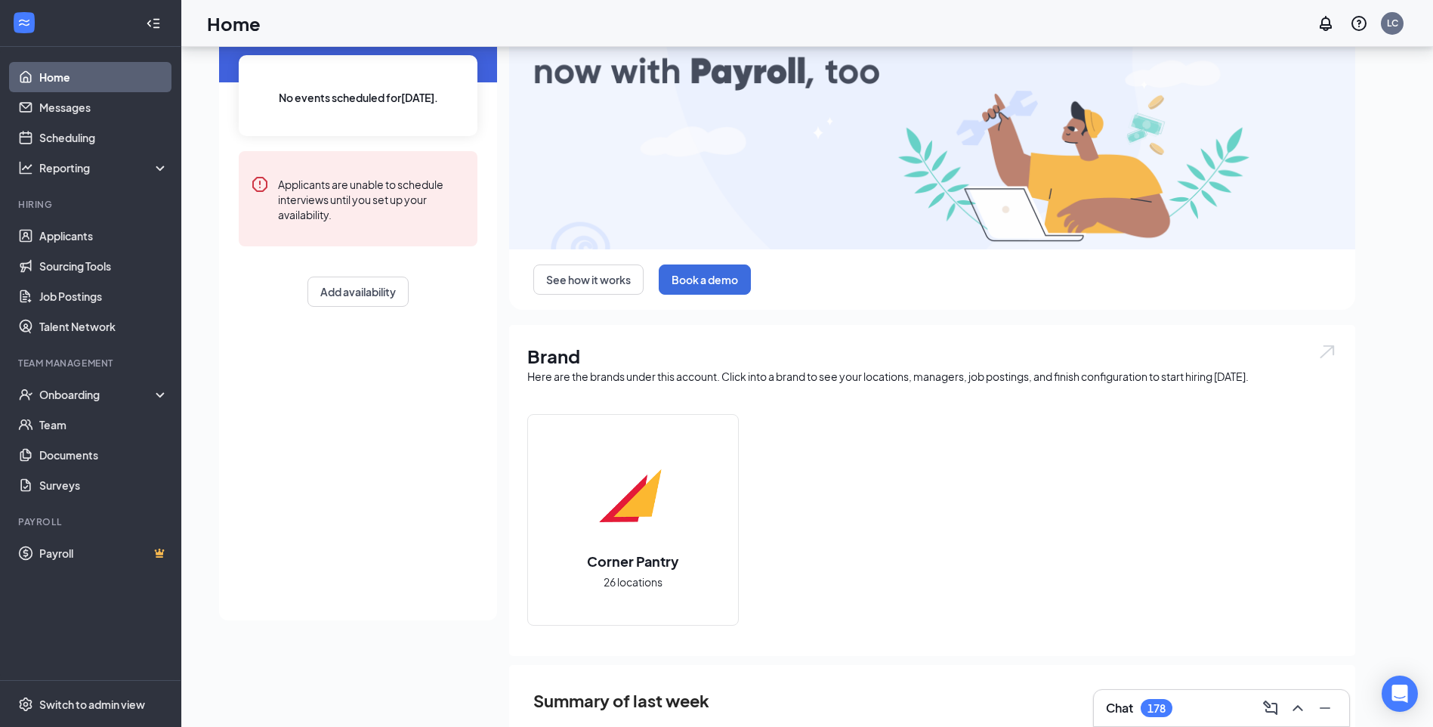
click at [629, 508] on img at bounding box center [633, 497] width 97 height 97
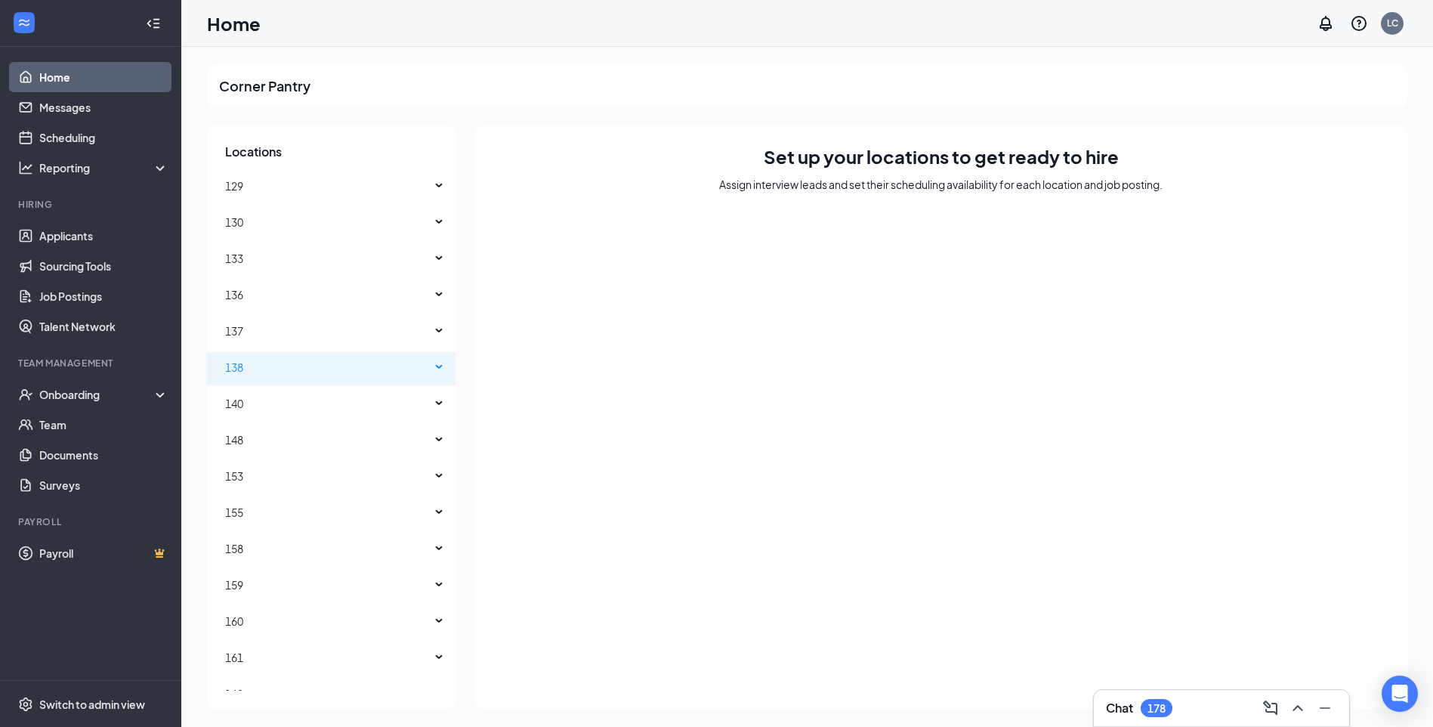
scroll to position [428, 0]
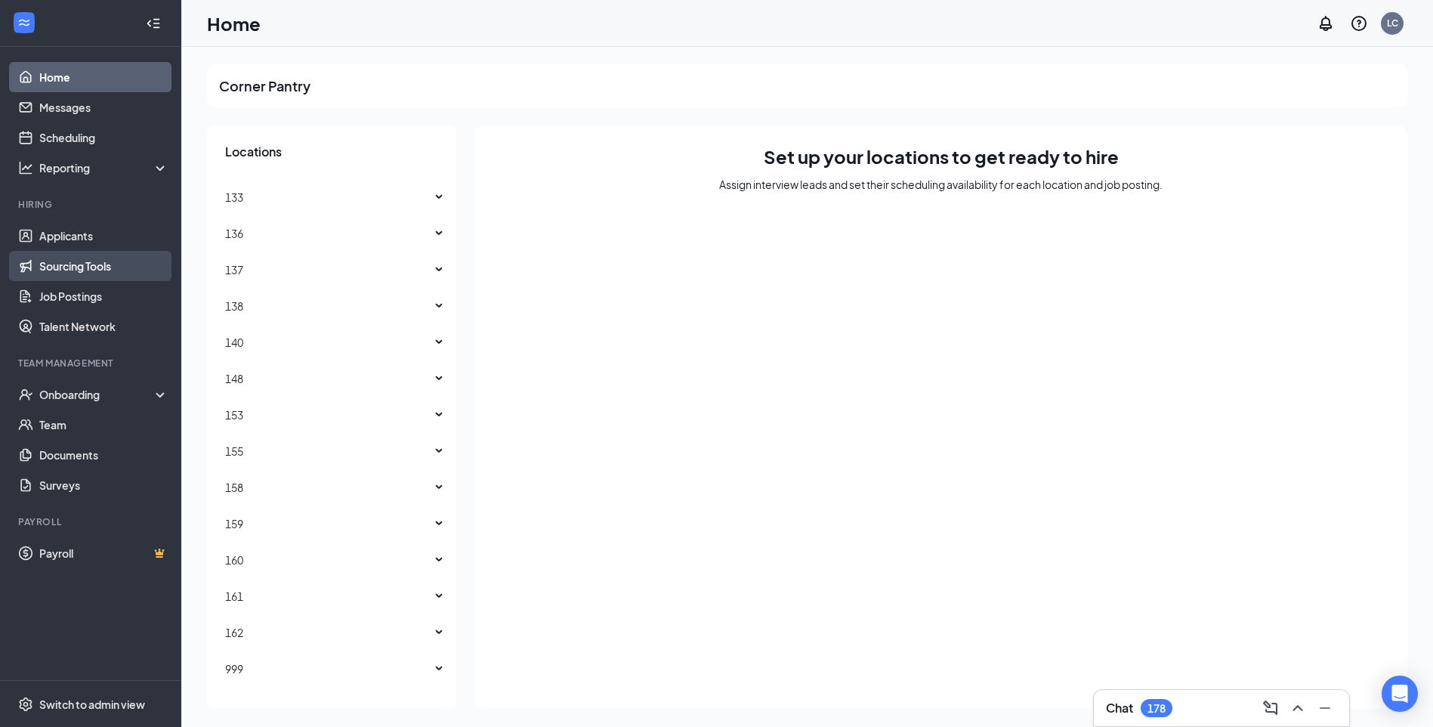
click at [106, 266] on link "Sourcing Tools" at bounding box center [103, 266] width 129 height 30
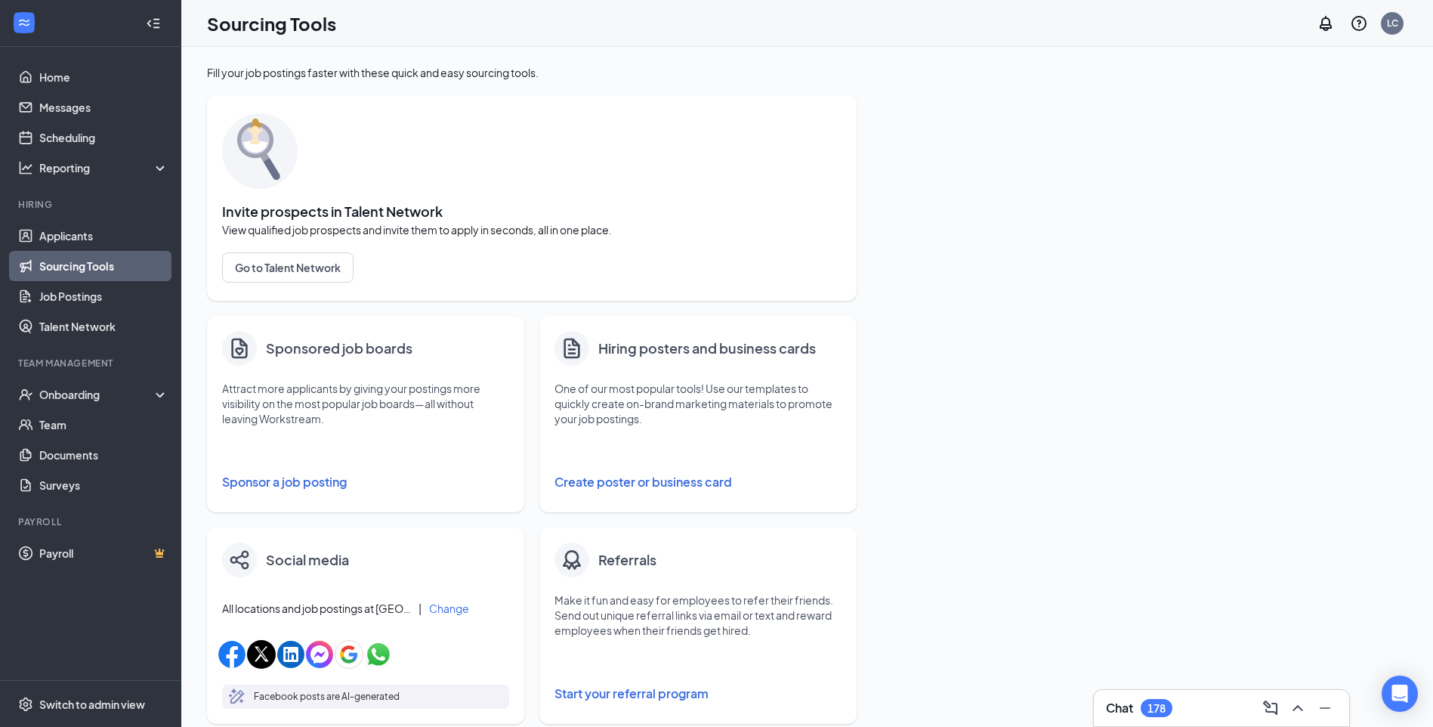
click at [301, 483] on button "Sponsor a job posting" at bounding box center [365, 482] width 287 height 30
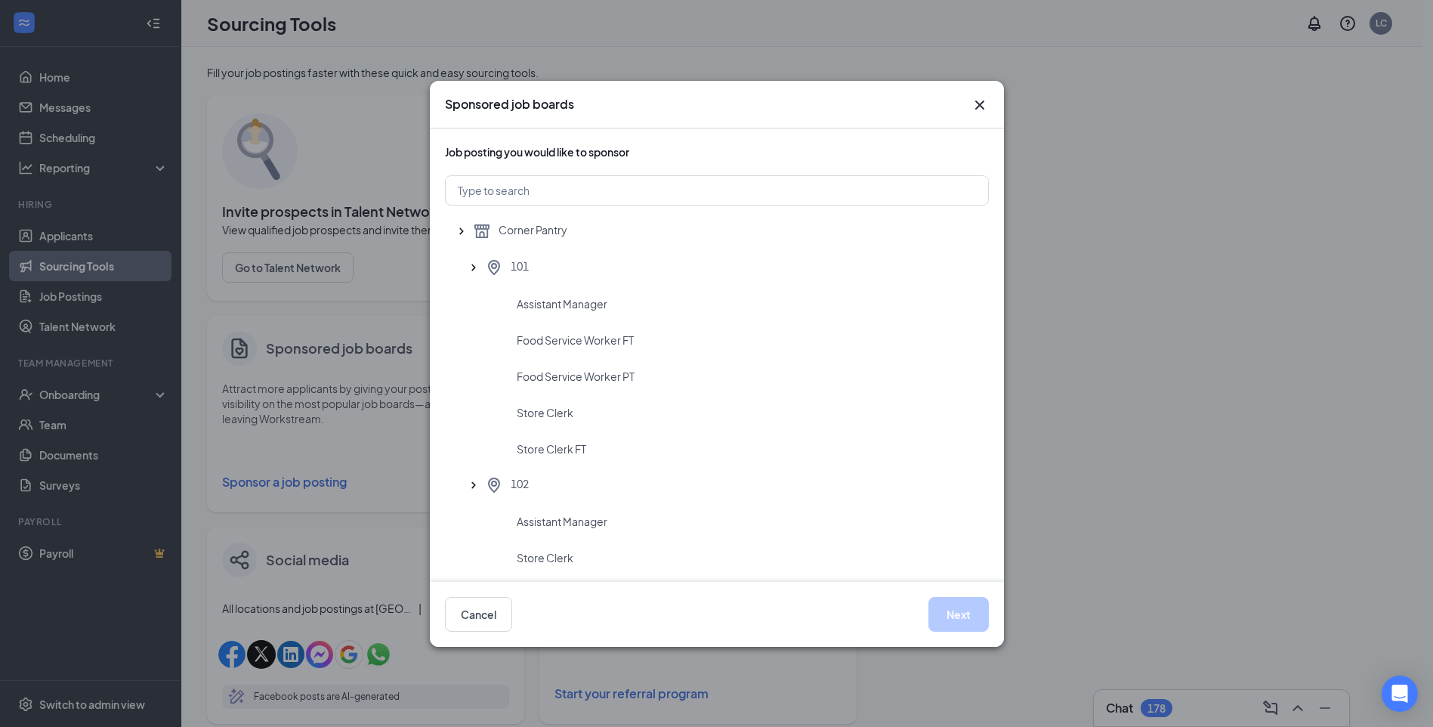
click at [980, 104] on icon "Cross" at bounding box center [979, 104] width 9 height 9
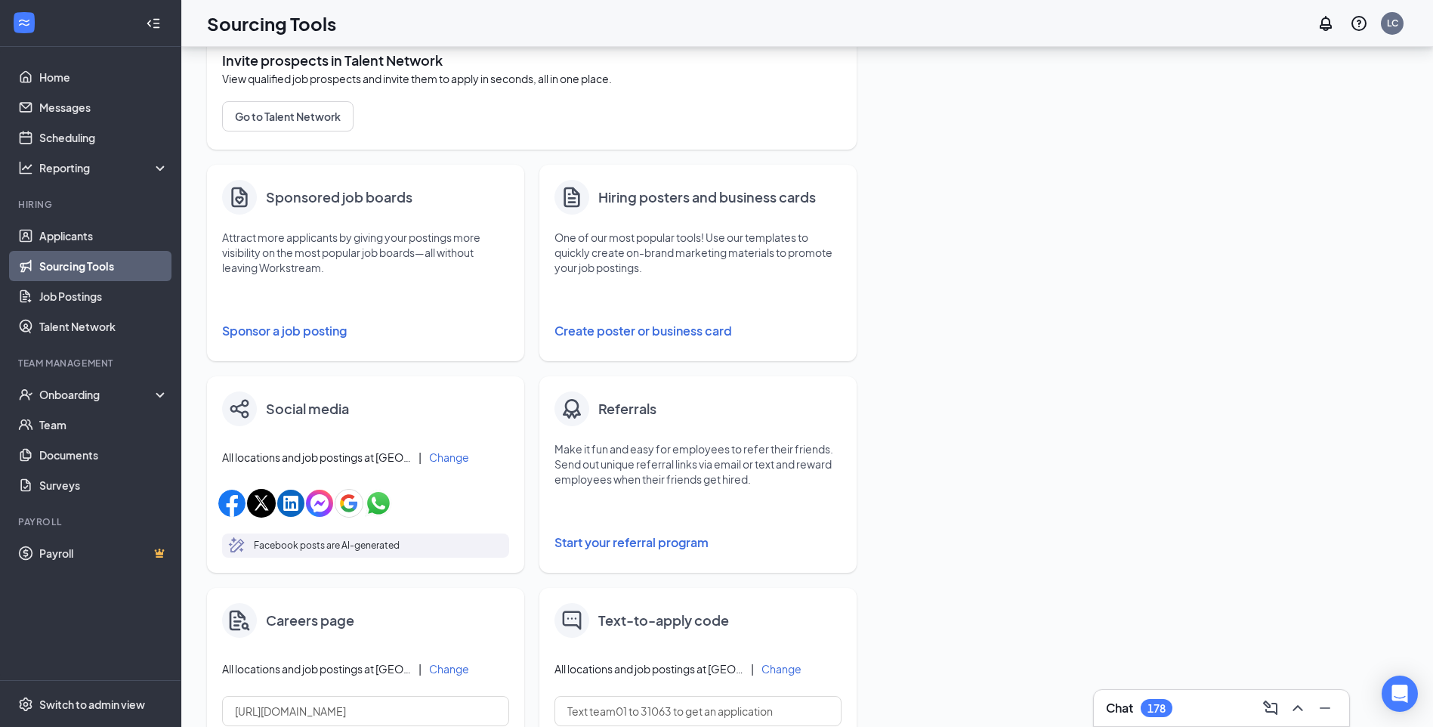
scroll to position [227, 0]
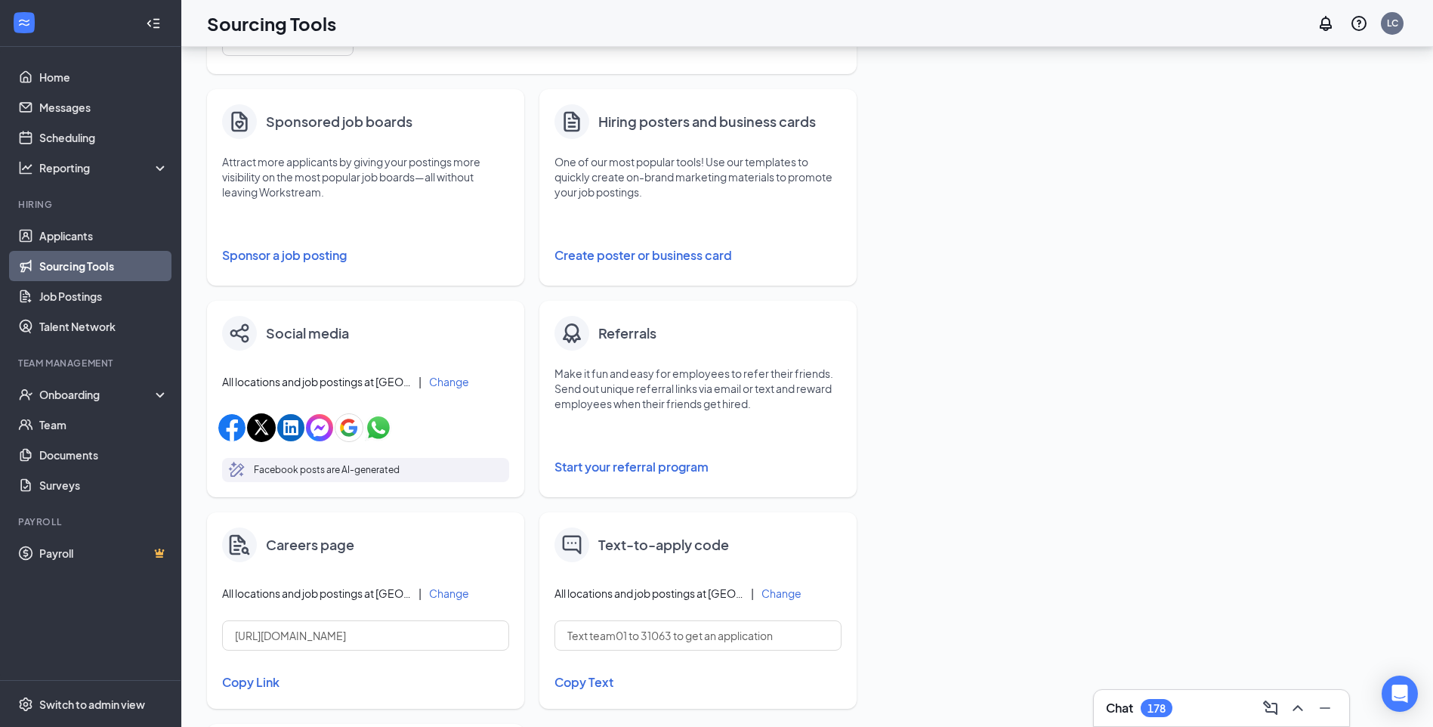
click at [369, 595] on span "All locations and job postings at Corner Pantry" at bounding box center [316, 593] width 189 height 15
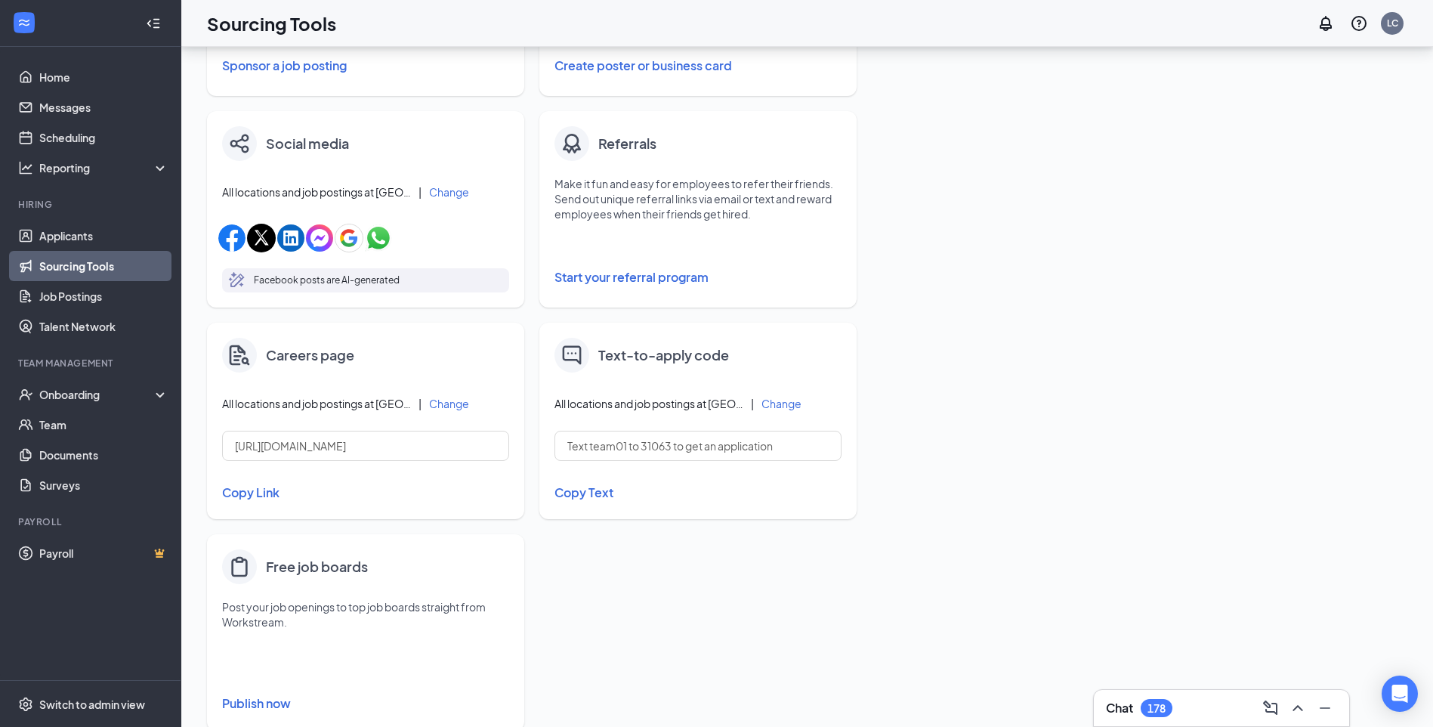
scroll to position [453, 0]
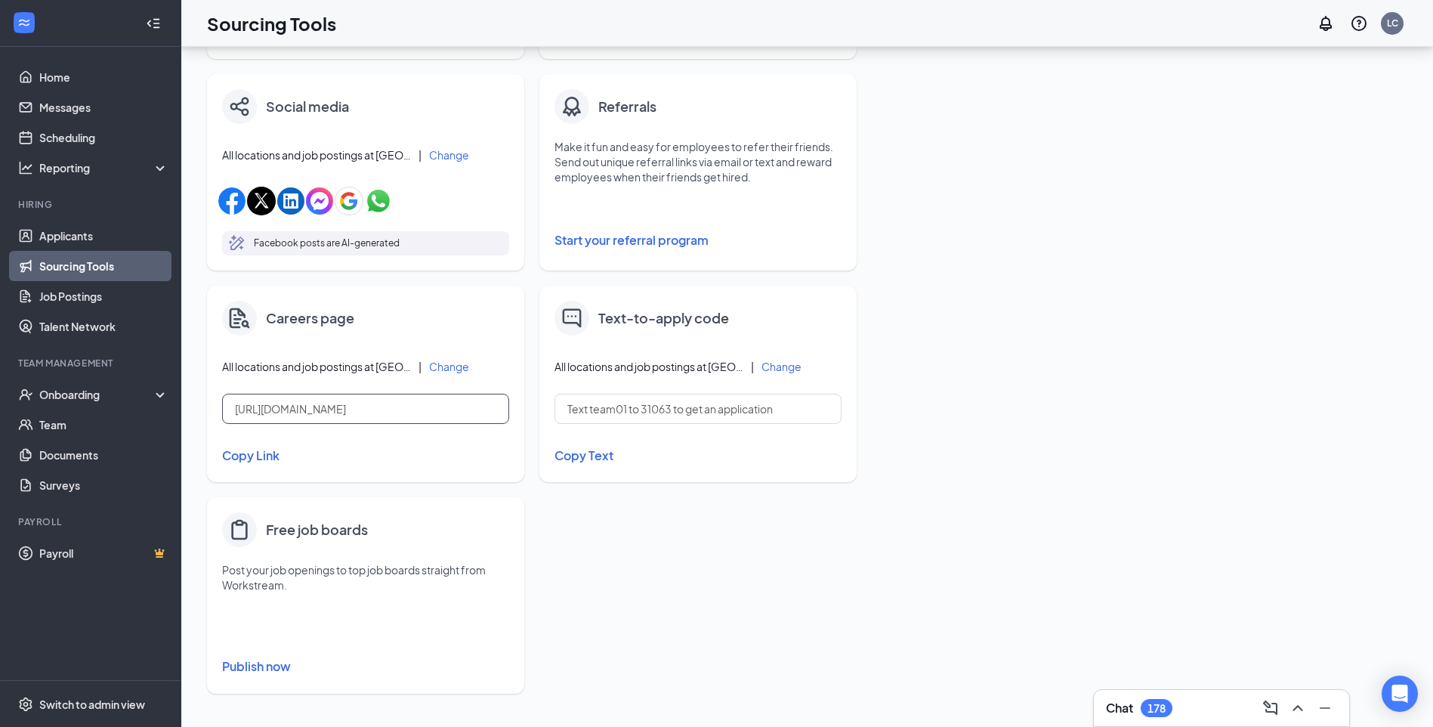
drag, startPoint x: 223, startPoint y: 405, endPoint x: 490, endPoint y: 391, distance: 267.1
click at [490, 391] on div "Careers page All locations and job postings at Corner Pantry | Change https://j…" at bounding box center [365, 384] width 317 height 196
click at [253, 456] on button "Copy Link" at bounding box center [365, 456] width 287 height 26
click at [484, 406] on input "https://j.wrkstrm.us/a1238ecf/corner-pantry" at bounding box center [365, 409] width 287 height 30
click at [247, 459] on button "Copy Link" at bounding box center [365, 456] width 287 height 26
